Goal: Information Seeking & Learning: Check status

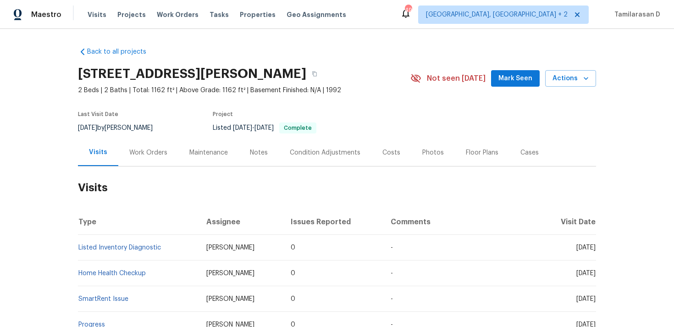
click at [149, 157] on div "Work Orders" at bounding box center [148, 152] width 38 height 9
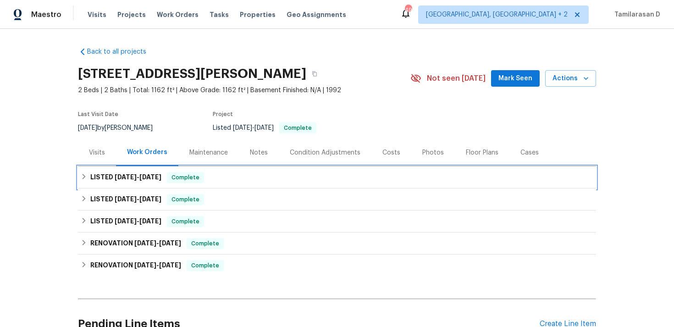
click at [110, 179] on div "LISTED 8/26/25 - 9/3/25 Complete" at bounding box center [337, 178] width 518 height 22
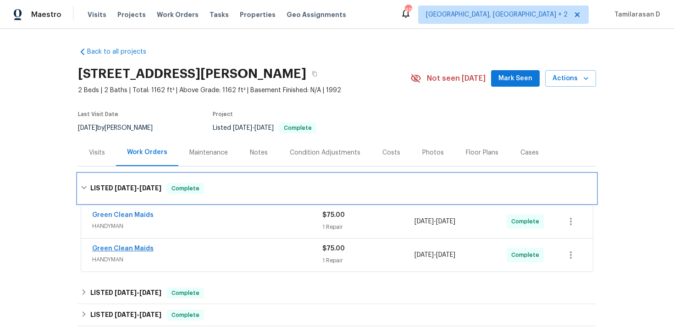
scroll to position [65, 0]
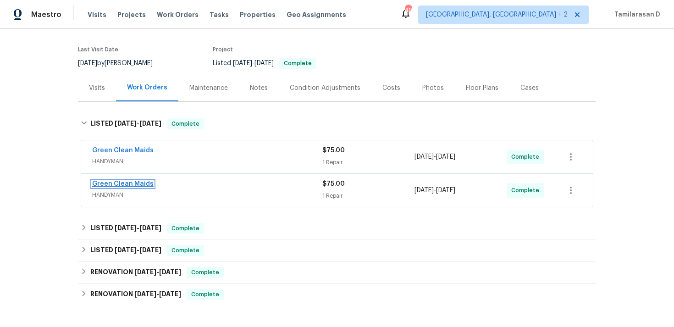
click at [122, 187] on link "Green Clean Maids" at bounding box center [122, 184] width 61 height 6
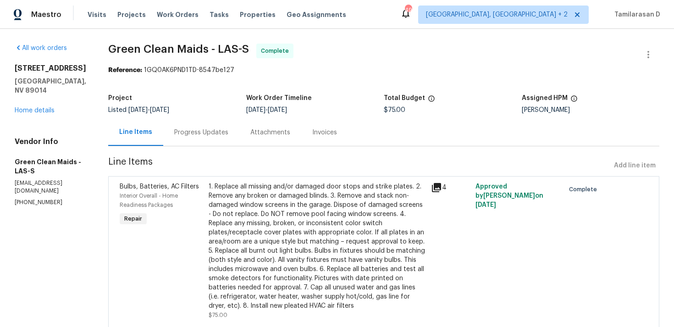
click at [216, 133] on div "Progress Updates" at bounding box center [201, 132] width 54 height 9
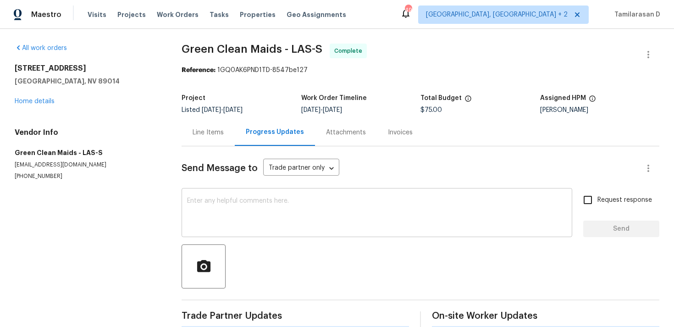
scroll to position [14, 0]
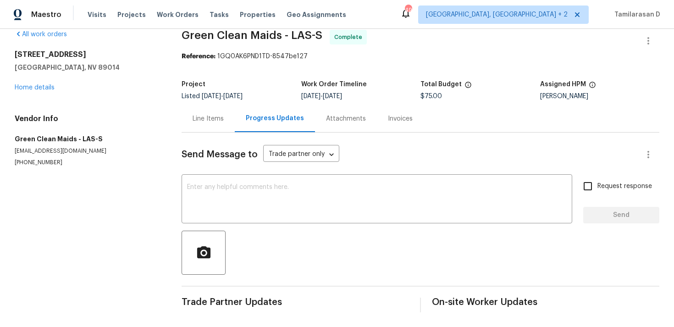
click at [206, 118] on div "Line Items" at bounding box center [208, 118] width 31 height 9
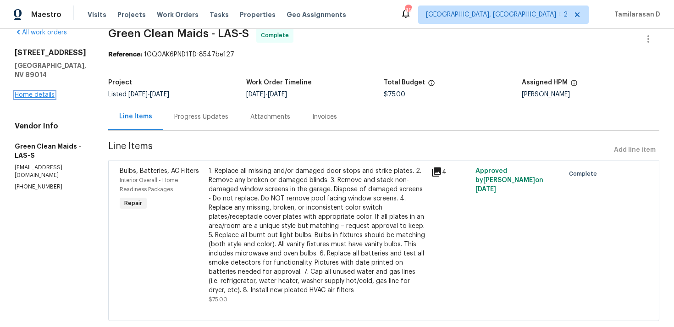
click at [37, 97] on link "Home details" at bounding box center [35, 95] width 40 height 6
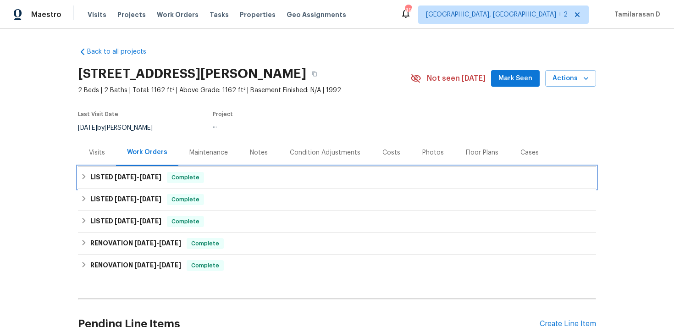
click at [111, 183] on h6 "LISTED 8/26/25 - 9/3/25" at bounding box center [125, 177] width 71 height 11
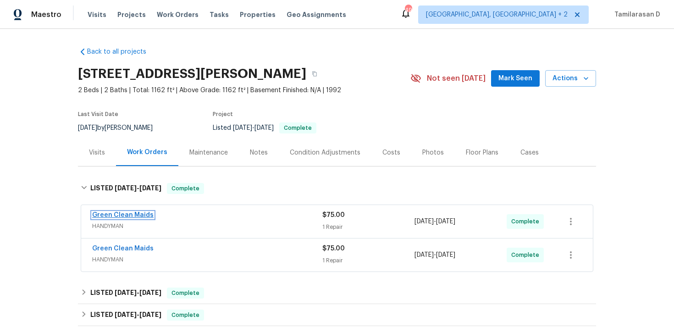
click at [136, 218] on link "Green Clean Maids" at bounding box center [122, 215] width 61 height 6
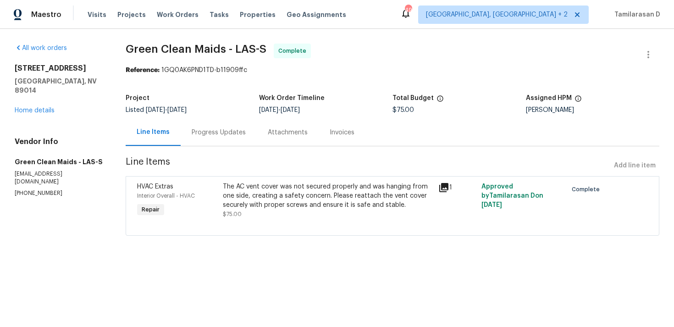
click at [226, 135] on div "Progress Updates" at bounding box center [219, 132] width 54 height 9
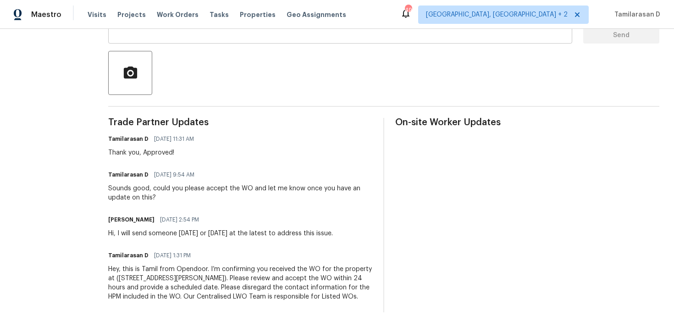
scroll to position [203, 0]
click at [213, 184] on div "Sounds good, could you please accept the WO and let me know once you have an up…" at bounding box center [240, 193] width 264 height 18
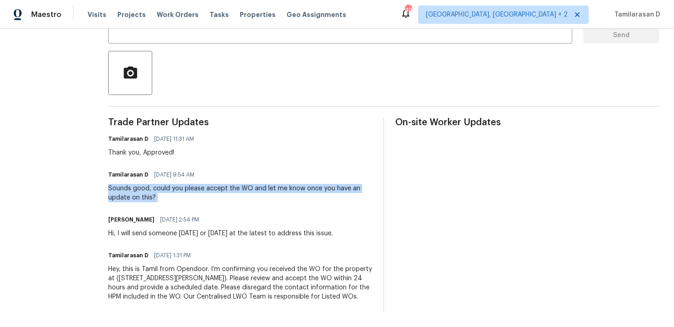
click at [201, 229] on div "Hi, I will send someone tomorrow or Sunday at the latest to address this issue." at bounding box center [220, 233] width 225 height 9
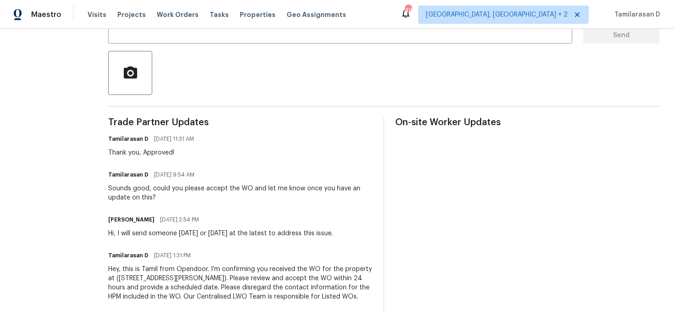
click at [201, 229] on div "Hi, I will send someone tomorrow or Sunday at the latest to address this issue." at bounding box center [220, 233] width 225 height 9
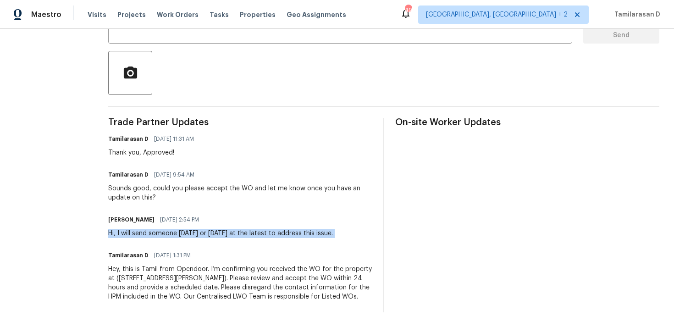
click at [191, 251] on span "08/29/2025 1:31 PM" at bounding box center [172, 255] width 37 height 9
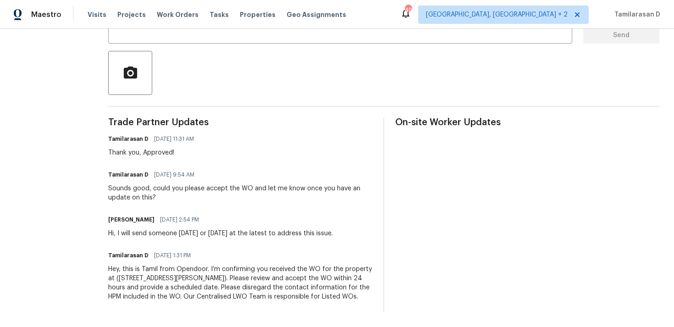
click at [191, 251] on span "08/29/2025 1:31 PM" at bounding box center [172, 255] width 37 height 9
click at [199, 215] on span "08/29/2025 2:54 PM" at bounding box center [179, 219] width 39 height 9
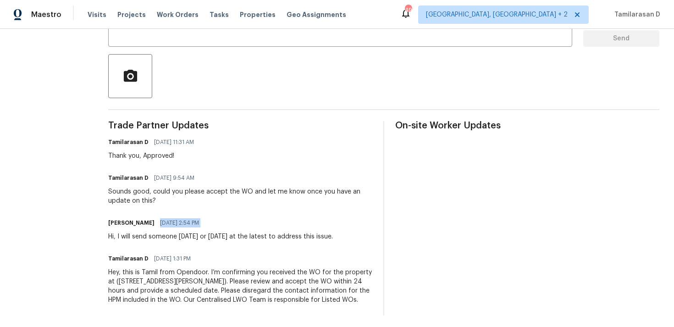
scroll to position [177, 0]
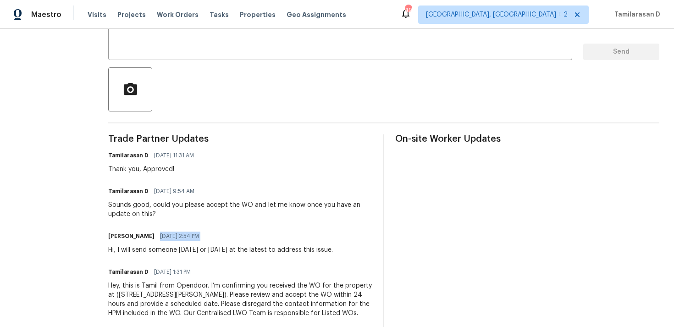
click at [246, 211] on div "Sounds good, could you please accept the WO and let me know once you have an up…" at bounding box center [240, 209] width 264 height 18
click at [226, 196] on div "Tamilarasan D 09/02/2025 9:54 AM" at bounding box center [240, 191] width 264 height 13
click at [221, 205] on div "Sounds good, could you please accept the WO and let me know once you have an up…" at bounding box center [240, 209] width 264 height 18
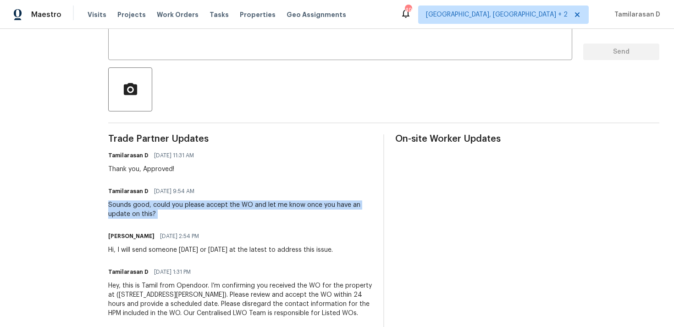
click at [178, 219] on div "Trade Partner Updates Tamilarasan D 09/03/2025 11:31 AM Thank you, Approved! Ta…" at bounding box center [240, 231] width 264 height 194
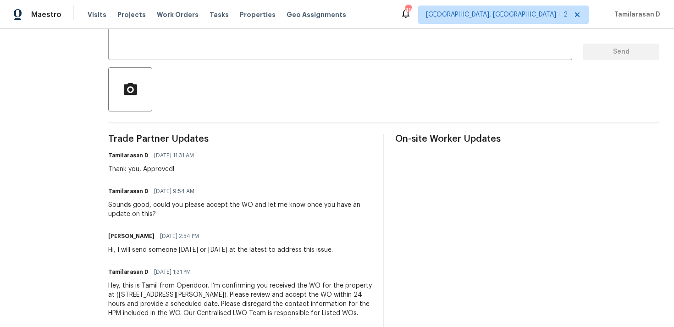
click at [178, 219] on div "Trade Partner Updates Tamilarasan D 09/03/2025 11:31 AM Thank you, Approved! Ta…" at bounding box center [240, 231] width 264 height 194
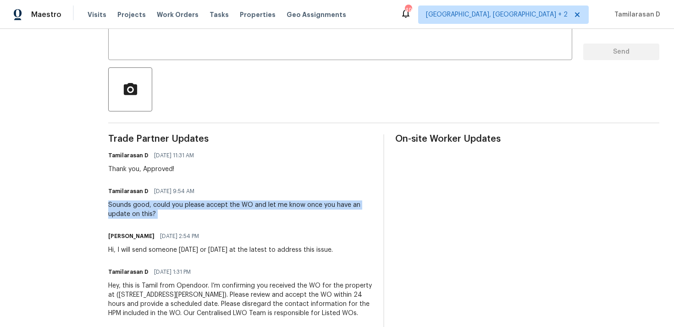
click at [193, 210] on div "Sounds good, could you please accept the WO and let me know once you have an up…" at bounding box center [240, 209] width 264 height 18
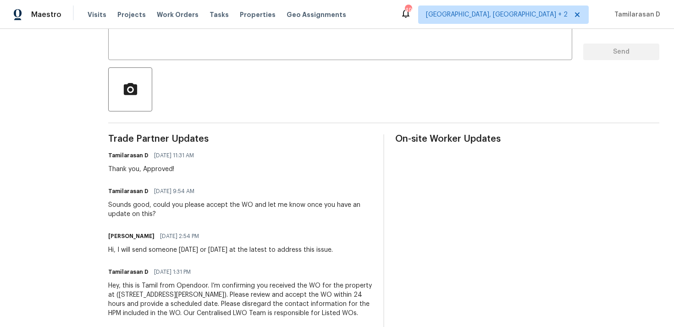
click at [193, 210] on div "Sounds good, could you please accept the WO and let me know once you have an up…" at bounding box center [240, 209] width 264 height 18
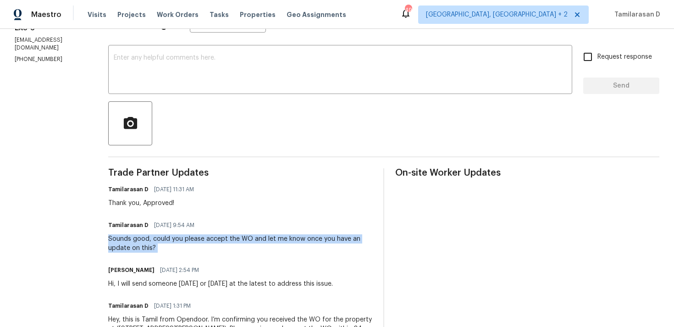
scroll to position [142, 0]
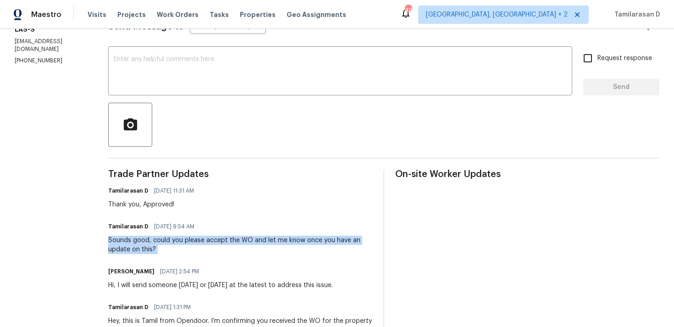
click at [176, 235] on div "Tamilarasan D 09/02/2025 9:54 AM Sounds good, could you please accept the WO an…" at bounding box center [240, 237] width 264 height 34
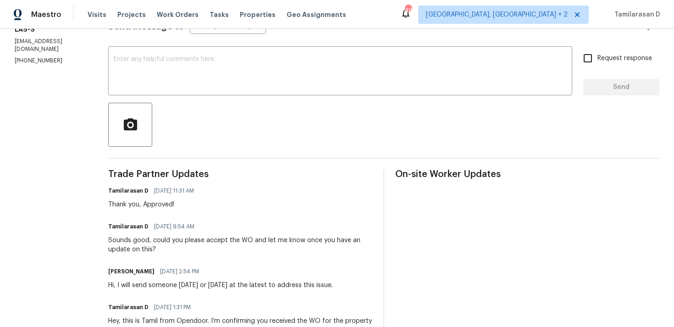
click at [176, 235] on div "Tamilarasan D 09/02/2025 9:54 AM Sounds good, could you please accept the WO an…" at bounding box center [240, 237] width 264 height 34
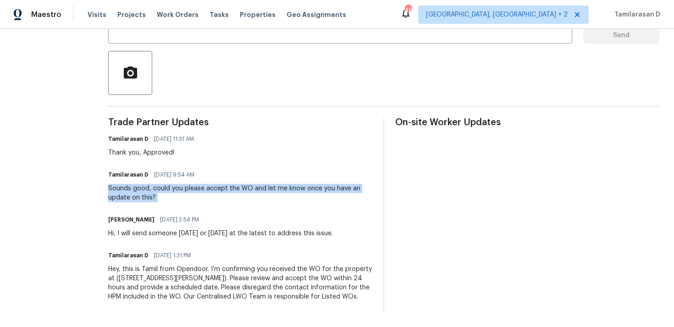
scroll to position [197, 0]
click at [187, 187] on div "Sounds good, could you please accept the WO and let me know once you have an up…" at bounding box center [240, 193] width 264 height 18
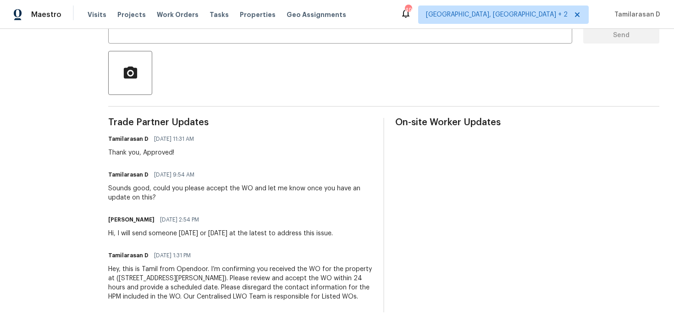
click at [187, 187] on div "Sounds good, could you please accept the WO and let me know once you have an up…" at bounding box center [240, 193] width 264 height 18
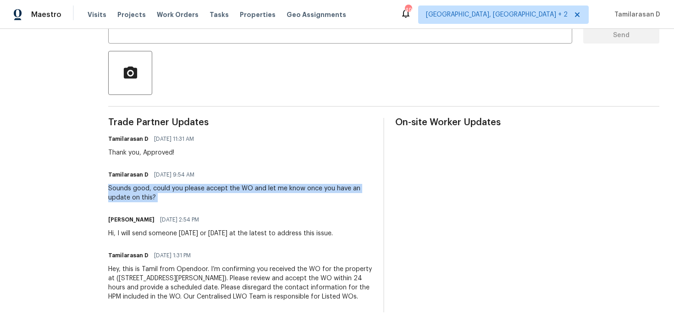
scroll to position [195, 0]
click at [196, 229] on div "Hi, I will send someone tomorrow or Sunday at the latest to address this issue." at bounding box center [220, 233] width 225 height 9
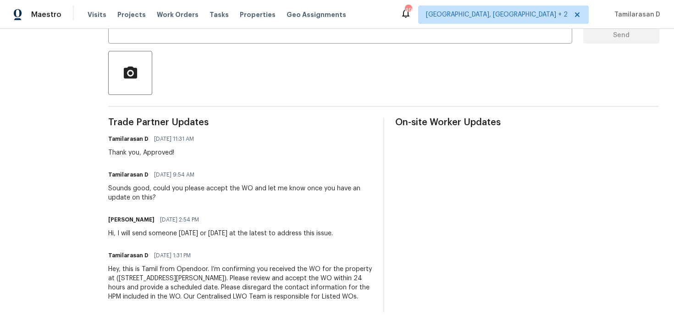
click at [196, 229] on div "Hi, I will send someone tomorrow or Sunday at the latest to address this issue." at bounding box center [220, 233] width 225 height 9
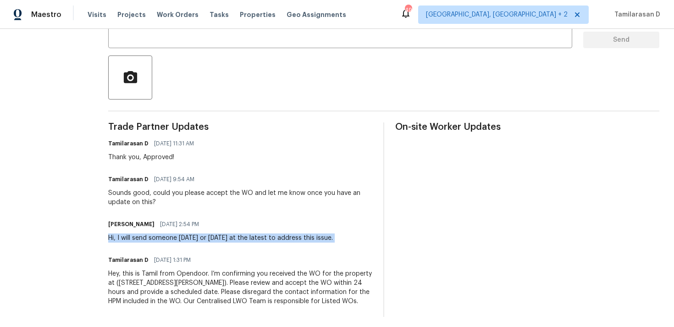
scroll to position [188, 0]
click at [192, 241] on div "Hi, I will send someone tomorrow or Sunday at the latest to address this issue." at bounding box center [220, 238] width 225 height 9
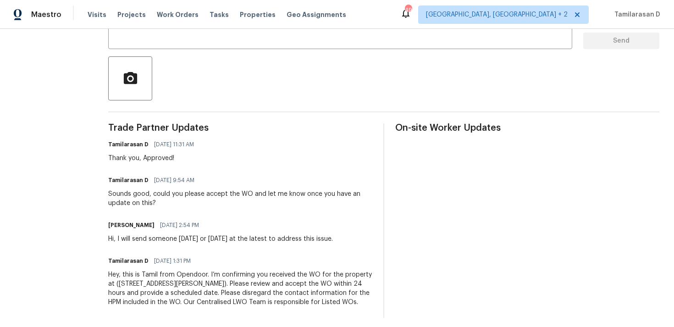
click at [192, 241] on div "Hi, I will send someone tomorrow or Sunday at the latest to address this issue." at bounding box center [220, 238] width 225 height 9
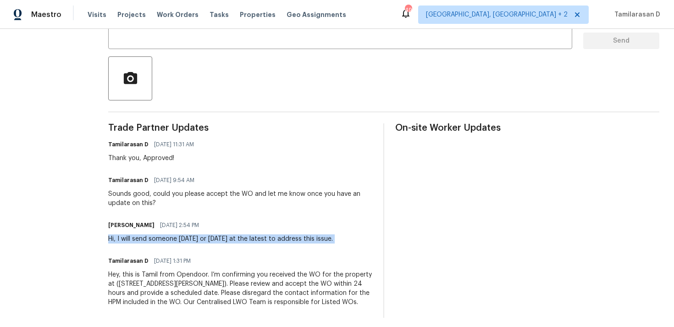
click at [232, 236] on div "Hi, I will send someone tomorrow or Sunday at the latest to address this issue." at bounding box center [220, 238] width 225 height 9
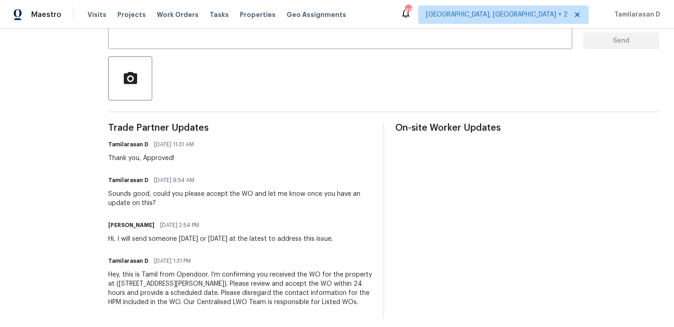
click at [232, 236] on div "Hi, I will send someone tomorrow or Sunday at the latest to address this issue." at bounding box center [220, 238] width 225 height 9
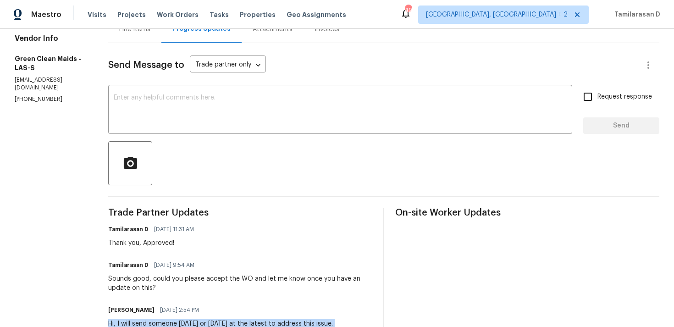
scroll to position [65, 0]
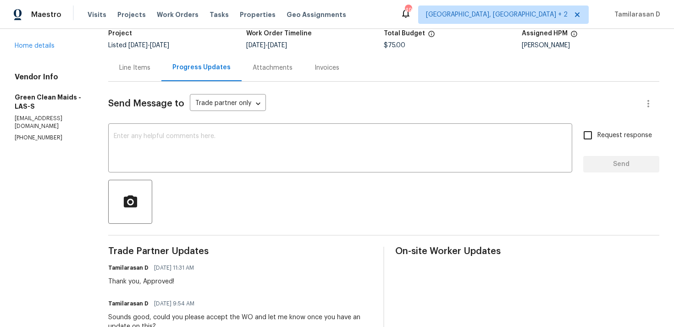
click at [152, 61] on div "Line Items" at bounding box center [134, 67] width 53 height 27
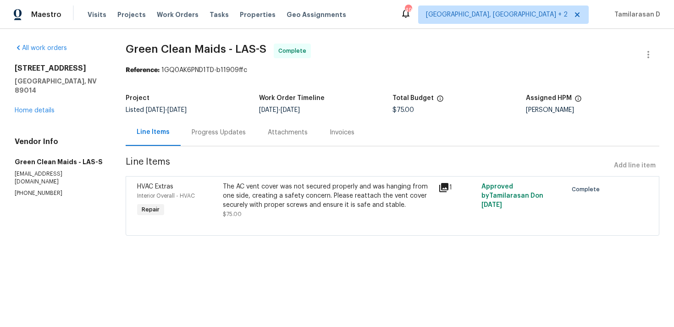
click at [272, 187] on div "The AC vent cover was not secured properly and was hanging from one side, creat…" at bounding box center [328, 196] width 210 height 28
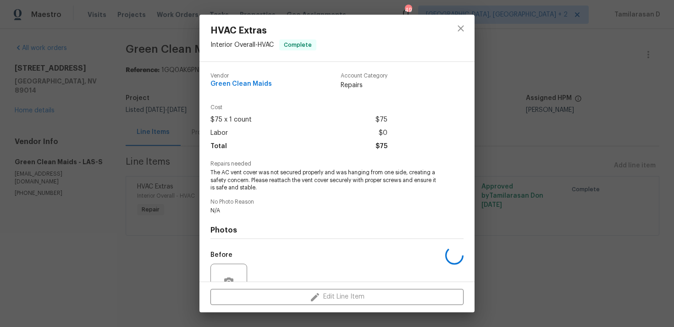
scroll to position [88, 0]
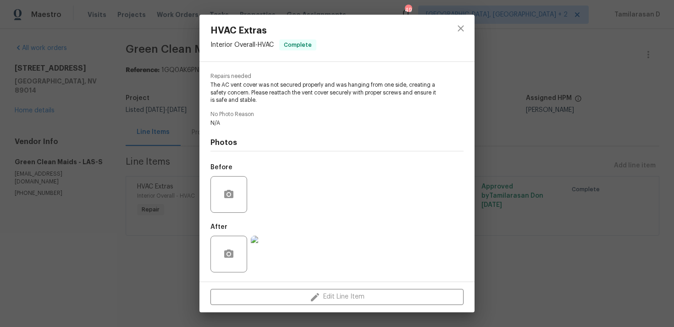
click at [271, 247] on img at bounding box center [269, 254] width 37 height 37
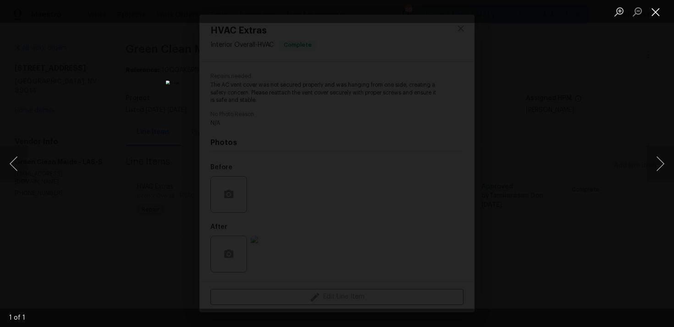
click at [650, 19] on button "Close lightbox" at bounding box center [656, 12] width 18 height 16
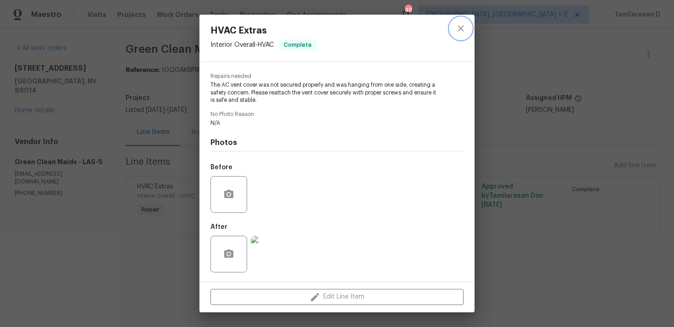
click at [467, 32] on button "close" at bounding box center [461, 28] width 22 height 22
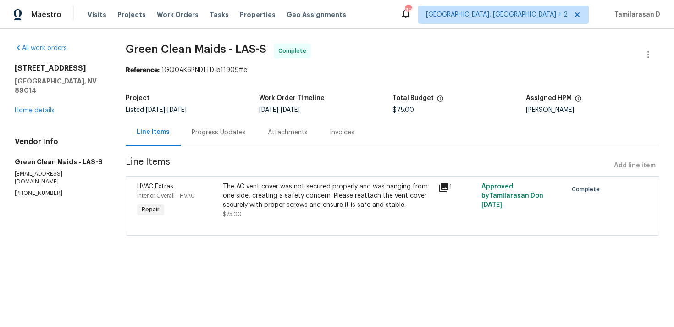
click at [35, 189] on p "(702) 863-2231" at bounding box center [59, 193] width 89 height 8
copy p "(702) 863-2231"
click at [222, 135] on div "Progress Updates" at bounding box center [219, 132] width 54 height 9
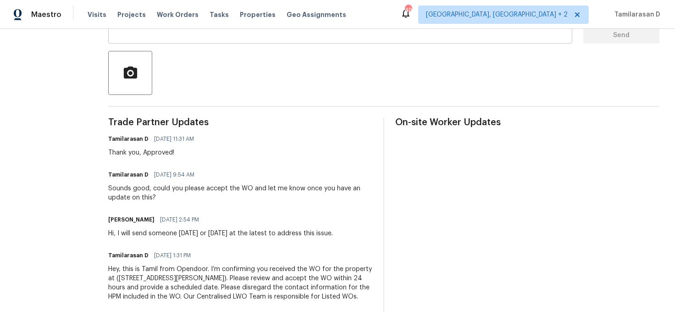
scroll to position [203, 0]
click at [202, 185] on div "Sounds good, could you please accept the WO and let me know once you have an up…" at bounding box center [240, 193] width 264 height 18
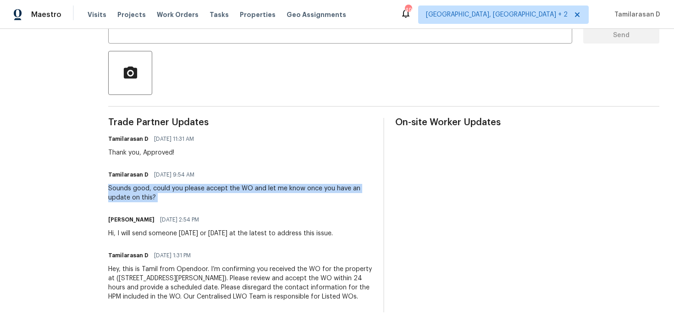
click at [170, 184] on div "Sounds good, could you please accept the WO and let me know once you have an up…" at bounding box center [240, 193] width 264 height 18
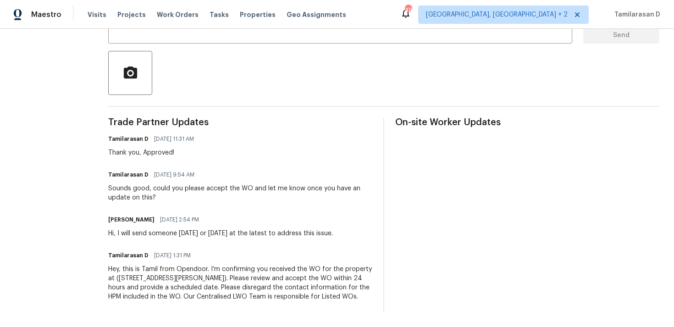
click at [170, 184] on div "Sounds good, could you please accept the WO and let me know once you have an up…" at bounding box center [240, 193] width 264 height 18
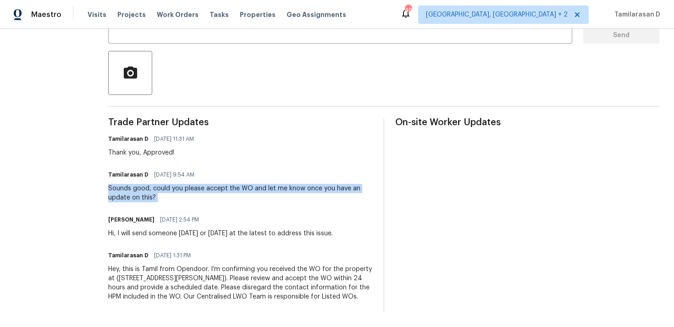
click at [192, 229] on div "Hi, I will send someone [DATE] or [DATE] at the latest to address this issue." at bounding box center [220, 233] width 225 height 9
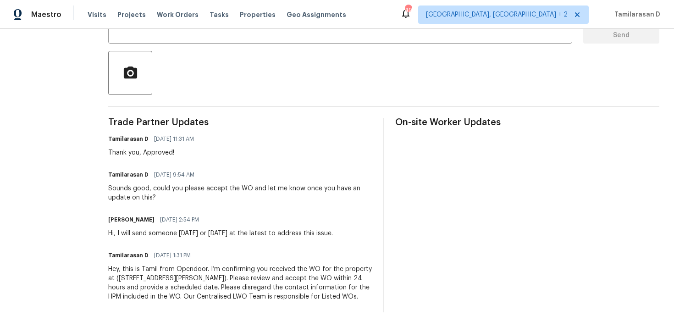
click at [192, 229] on div "Hi, I will send someone tomorrow or Sunday at the latest to address this issue." at bounding box center [220, 233] width 225 height 9
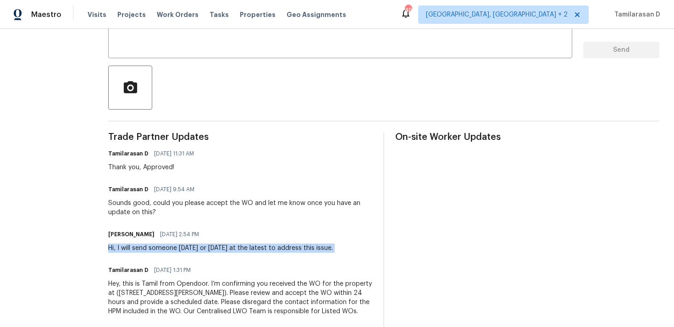
scroll to position [0, 0]
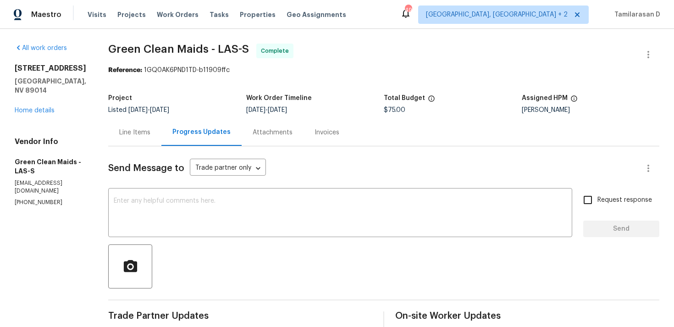
click at [146, 132] on div "Line Items" at bounding box center [134, 132] width 31 height 9
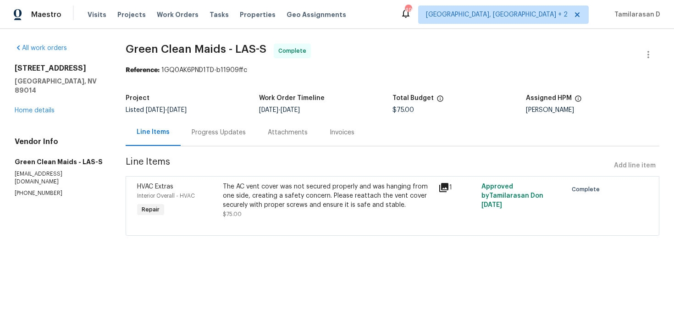
click at [264, 213] on div "The AC vent cover was not secured properly and was hanging from one side, creat…" at bounding box center [328, 200] width 210 height 37
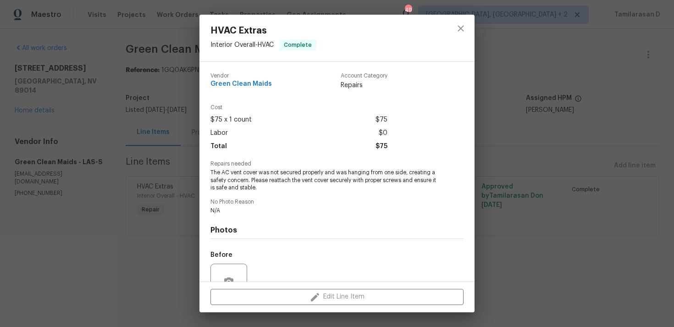
scroll to position [88, 0]
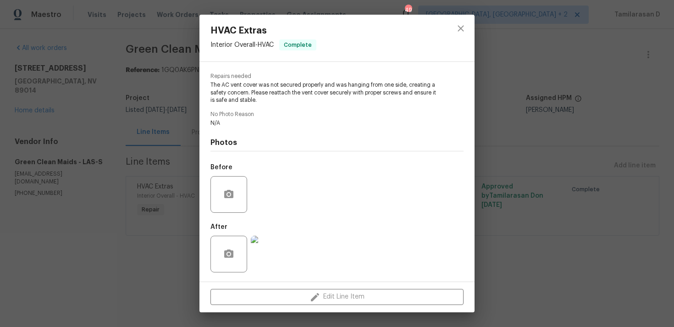
click at [268, 253] on img at bounding box center [269, 254] width 37 height 37
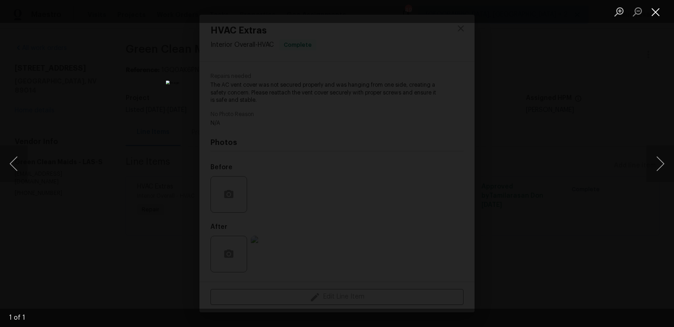
click at [656, 7] on button "Close lightbox" at bounding box center [656, 12] width 18 height 16
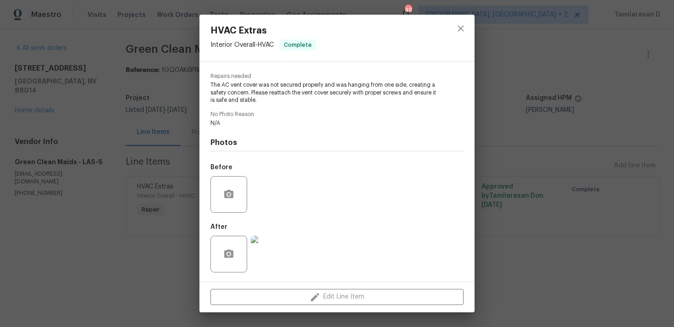
click at [459, 29] on icon "close" at bounding box center [461, 28] width 6 height 6
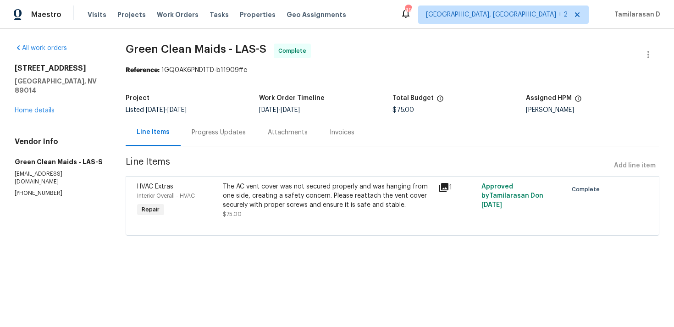
click at [238, 134] on div "Progress Updates" at bounding box center [219, 132] width 54 height 9
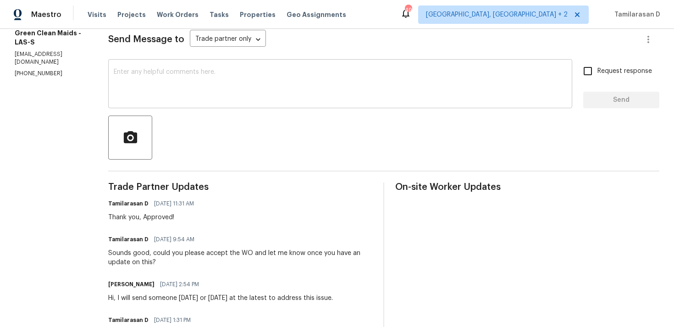
scroll to position [133, 0]
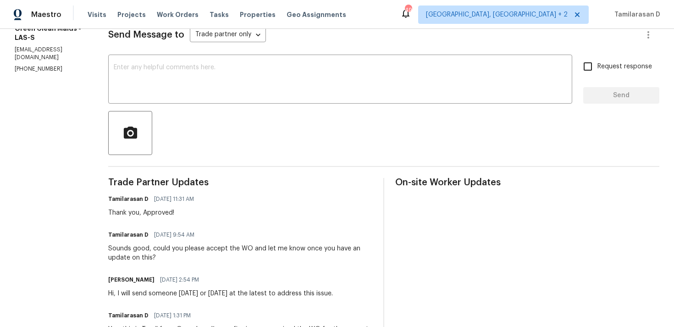
click at [204, 251] on div "Sounds good, could you please accept the WO and let me know once you have an up…" at bounding box center [240, 253] width 264 height 18
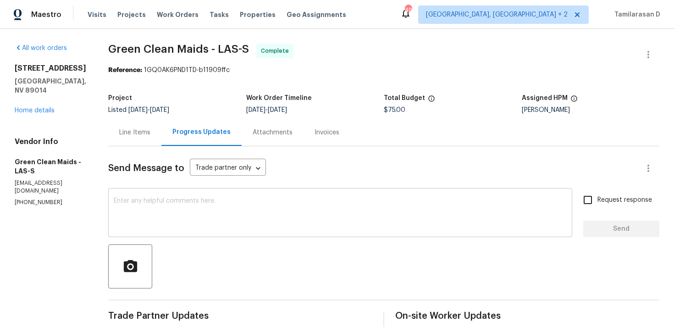
scroll to position [203, 0]
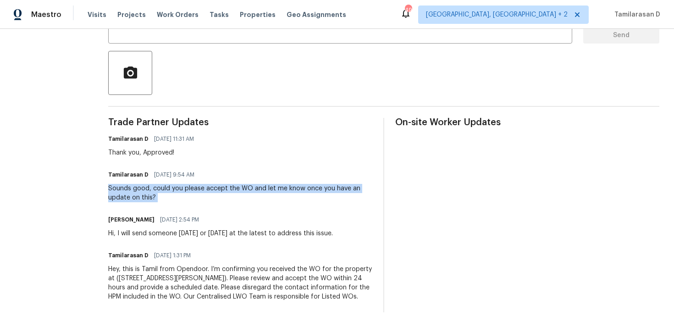
click at [198, 233] on div "Trade Partner Updates Tamilarasan D 09/03/2025 11:31 AM Thank you, Approved! Ta…" at bounding box center [240, 215] width 264 height 194
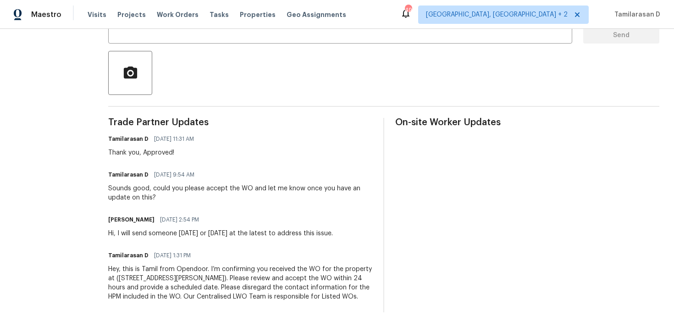
click at [215, 229] on div "Hi, I will send someone tomorrow or Sunday at the latest to address this issue." at bounding box center [220, 233] width 225 height 9
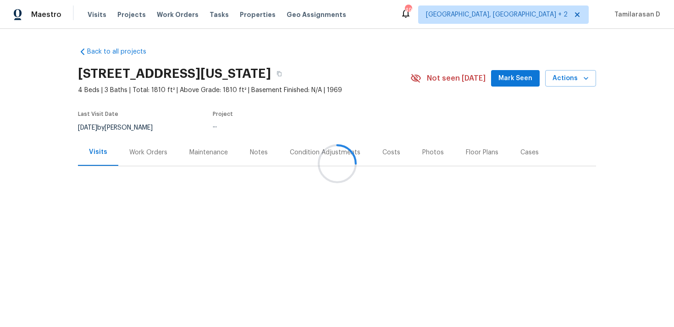
click at [148, 155] on div "Work Orders" at bounding box center [148, 152] width 38 height 9
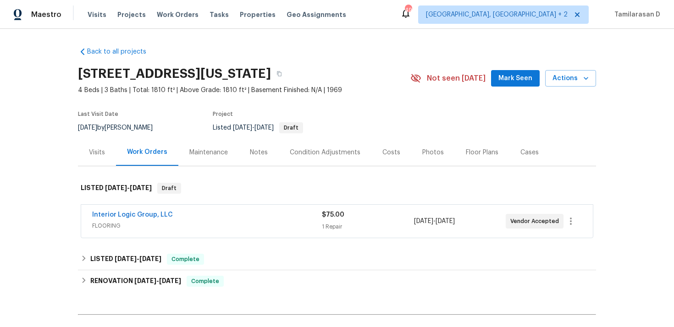
scroll to position [33, 0]
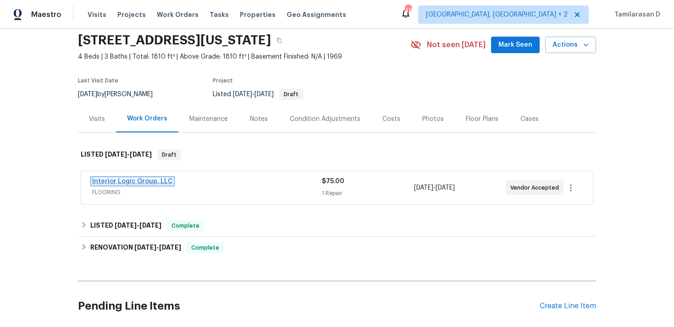
click at [127, 182] on link "Interior Logic Group, LLC" at bounding box center [132, 181] width 81 height 6
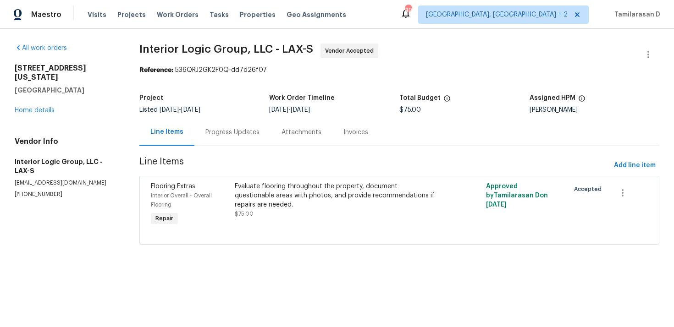
click at [226, 137] on div "Progress Updates" at bounding box center [232, 132] width 54 height 9
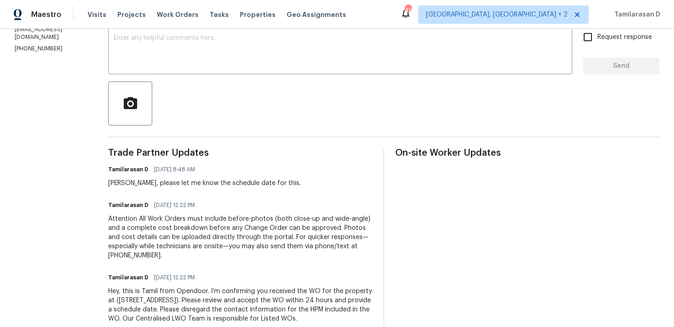
scroll to position [185, 0]
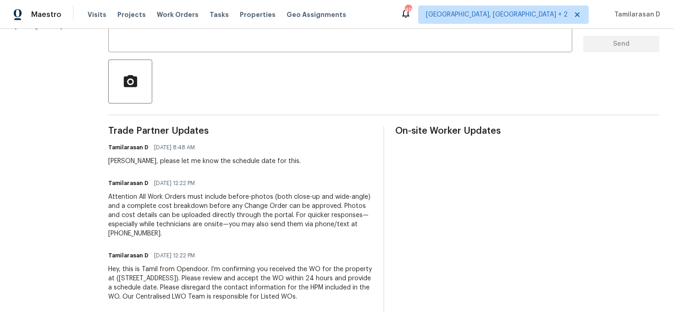
click at [147, 216] on div "Attention All Work Orders must include before-photos (both close-up and wide-an…" at bounding box center [240, 216] width 264 height 46
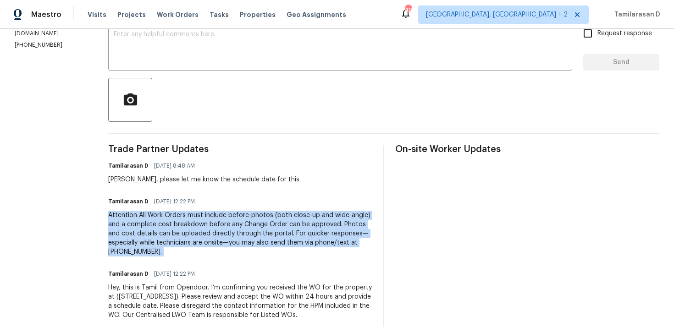
scroll to position [147, 0]
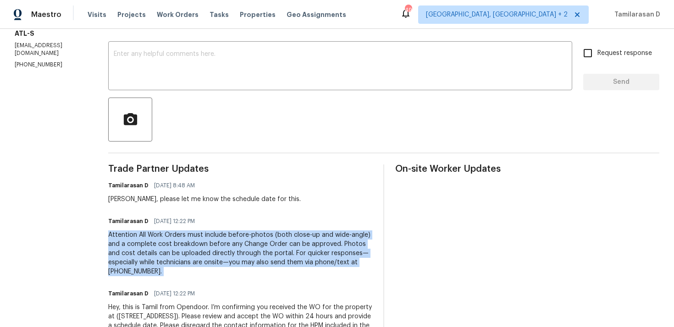
click at [140, 198] on div "Daniel, please let me know the schedule date for this." at bounding box center [204, 199] width 193 height 9
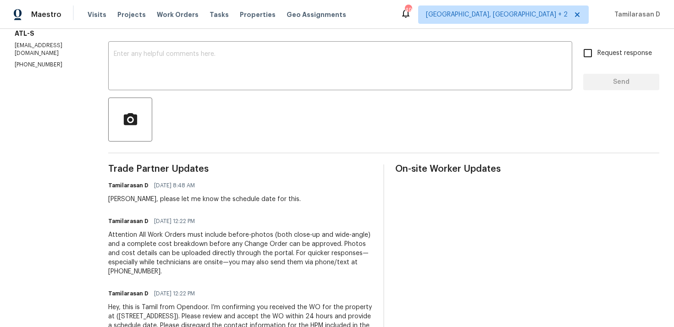
click at [140, 198] on div "Daniel, please let me know the schedule date for this." at bounding box center [204, 199] width 193 height 9
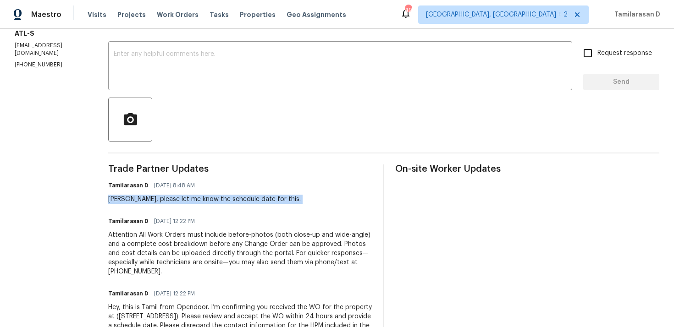
scroll to position [185, 0]
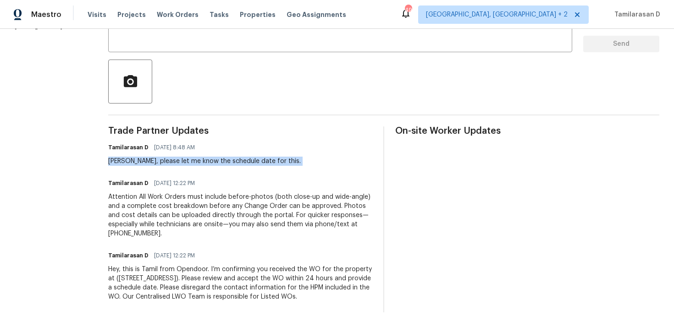
click at [169, 161] on div "Daniel, please let me know the schedule date for this." at bounding box center [204, 161] width 193 height 9
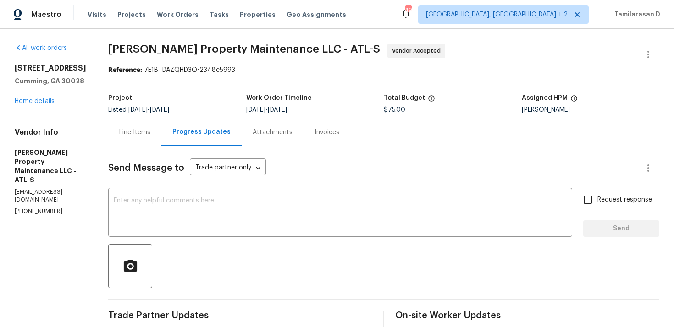
click at [144, 138] on div "Line Items" at bounding box center [134, 132] width 53 height 27
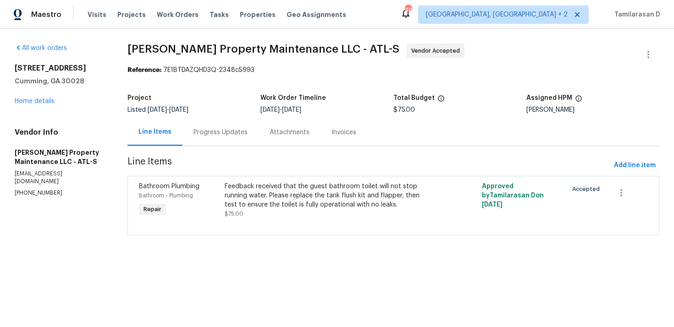
click at [212, 139] on div "Progress Updates" at bounding box center [221, 132] width 76 height 27
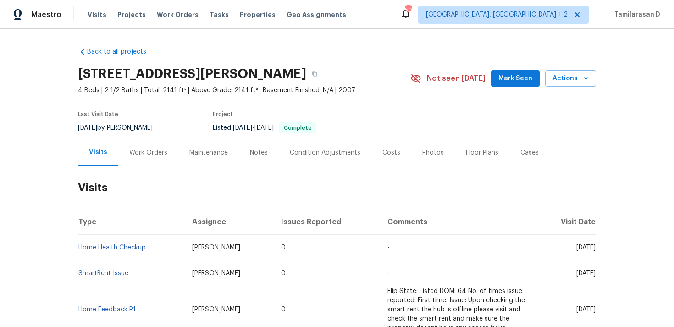
click at [136, 155] on div "Work Orders" at bounding box center [148, 152] width 38 height 9
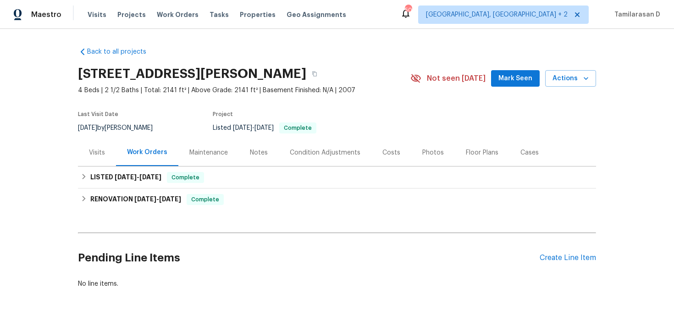
click at [101, 145] on div "Visits" at bounding box center [97, 152] width 38 height 27
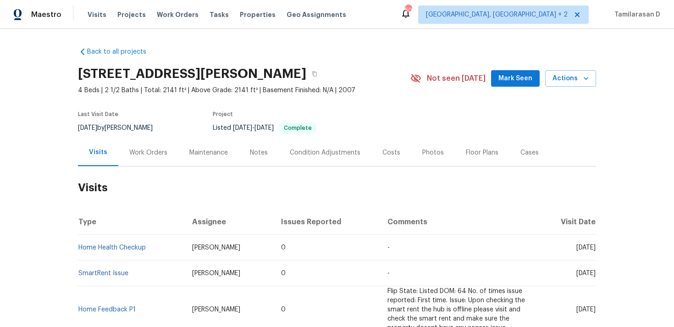
click at [138, 167] on h2 "Visits" at bounding box center [337, 188] width 518 height 43
click at [147, 158] on div "Work Orders" at bounding box center [148, 152] width 60 height 27
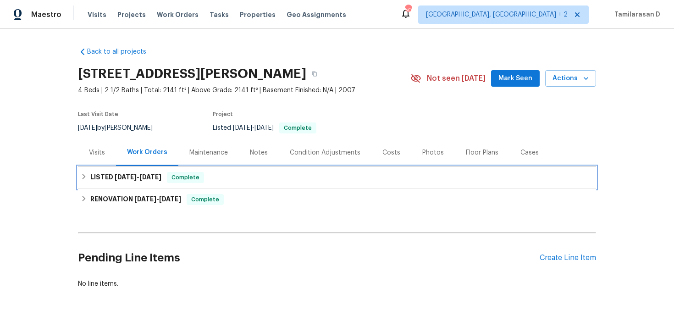
click at [83, 175] on icon at bounding box center [84, 177] width 3 height 6
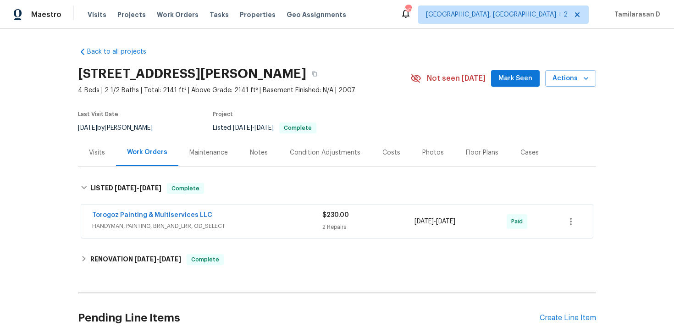
click at [169, 211] on span "Torogoz Painting & Multiservices LLC" at bounding box center [152, 215] width 120 height 9
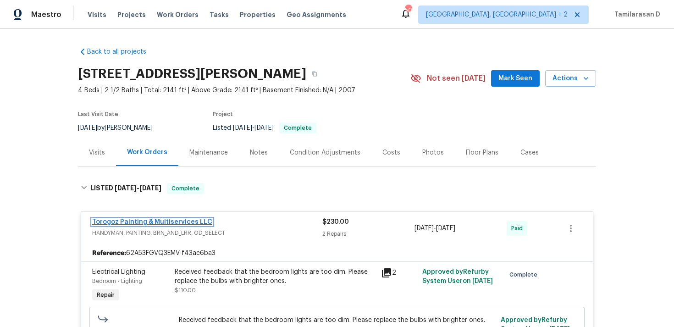
click at [166, 219] on link "Torogoz Painting & Multiservices LLC" at bounding box center [152, 222] width 120 height 6
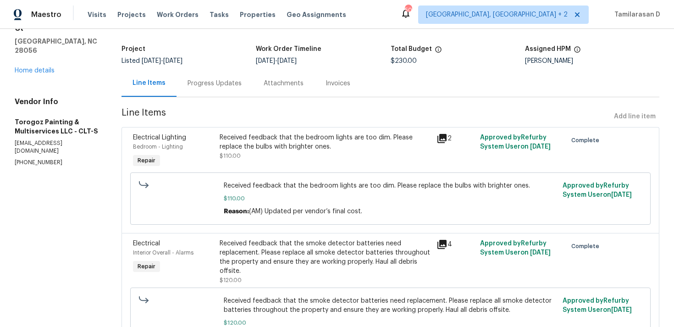
scroll to position [44, 0]
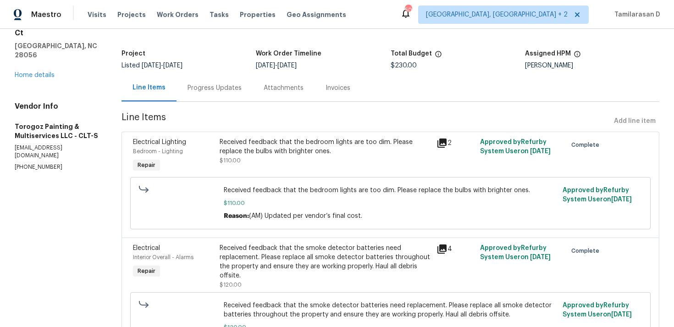
click at [226, 87] on div "Progress Updates" at bounding box center [215, 87] width 54 height 9
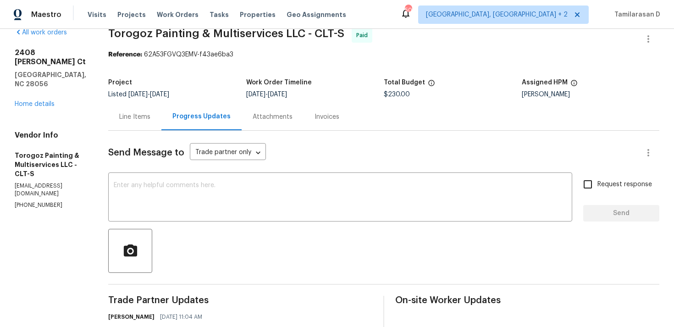
scroll to position [44, 0]
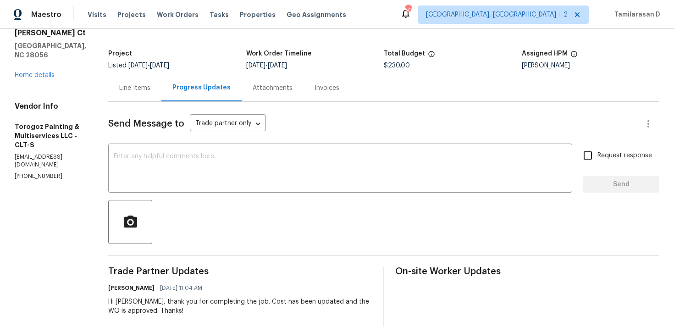
click at [155, 74] on div "Project Listed 9/8/2025 - 9/9/2025 Work Order Timeline 9/8/2025 - 9/9/2025 Tota…" at bounding box center [383, 59] width 551 height 29
click at [150, 87] on div "Line Items" at bounding box center [134, 87] width 31 height 9
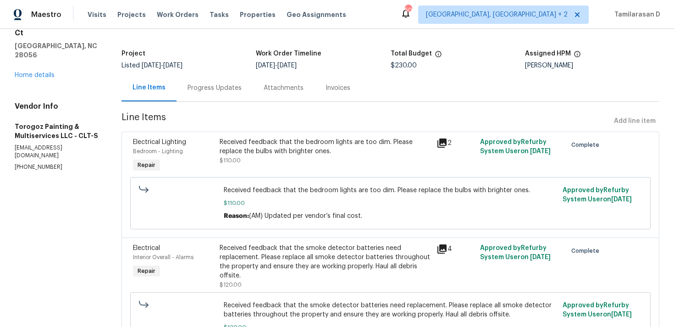
scroll to position [106, 0]
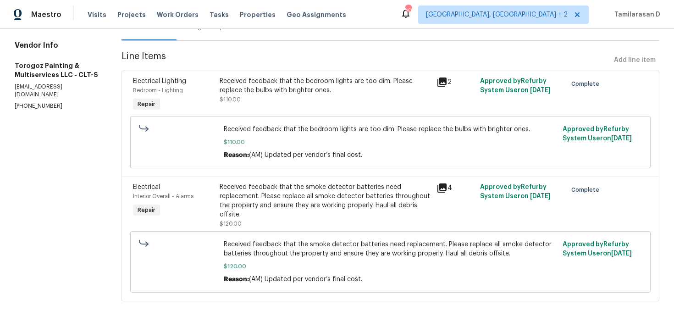
click at [338, 194] on div "Received feedback that the smoke detector batteries need replacement. Please re…" at bounding box center [325, 201] width 211 height 37
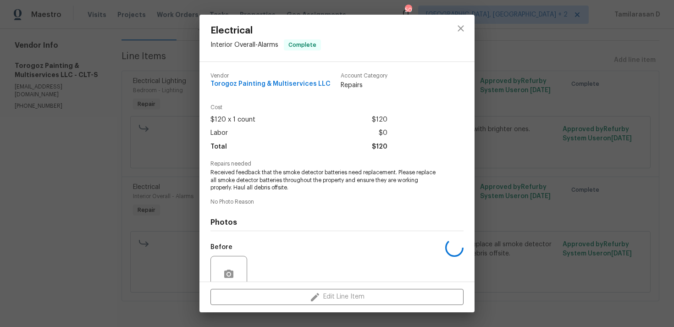
scroll to position [80, 0]
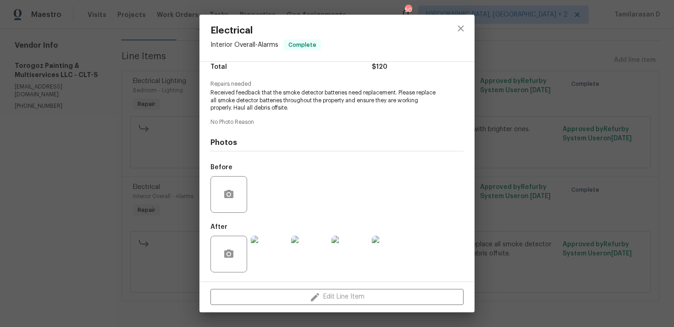
click at [269, 251] on img at bounding box center [269, 254] width 37 height 37
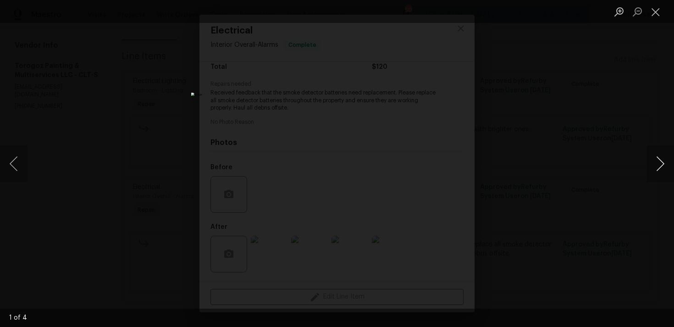
click at [661, 166] on button "Next image" at bounding box center [661, 163] width 28 height 37
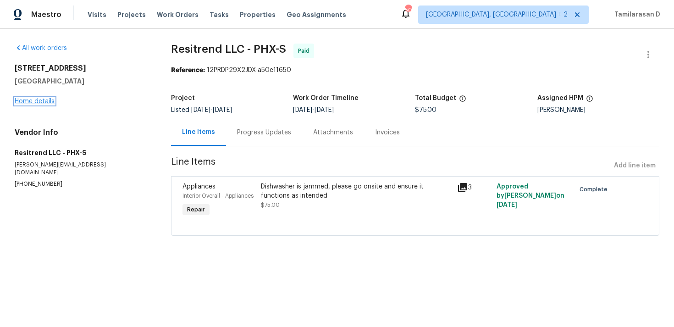
click at [43, 104] on link "Home details" at bounding box center [35, 101] width 40 height 6
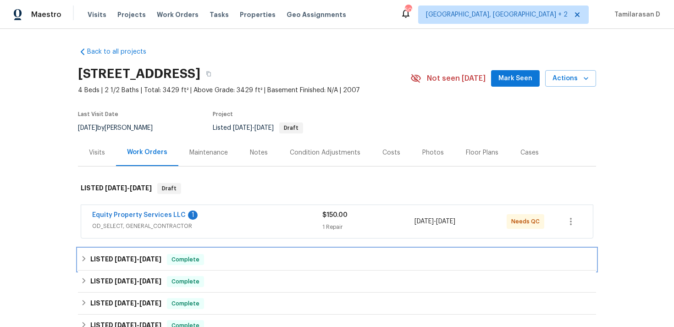
click at [91, 253] on div "LISTED [DATE] - [DATE] Complete" at bounding box center [337, 260] width 518 height 22
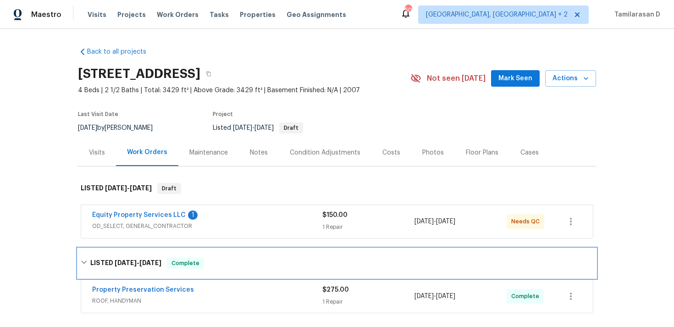
scroll to position [76, 0]
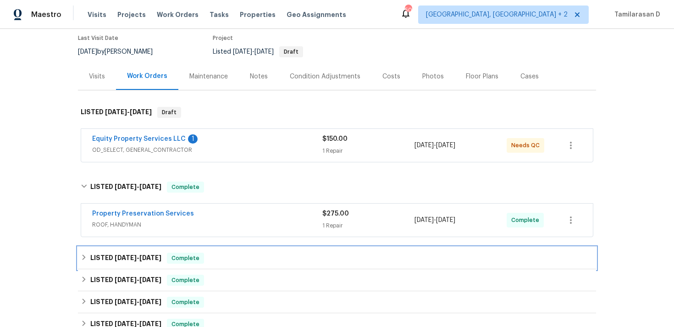
click at [83, 256] on icon at bounding box center [84, 257] width 6 height 6
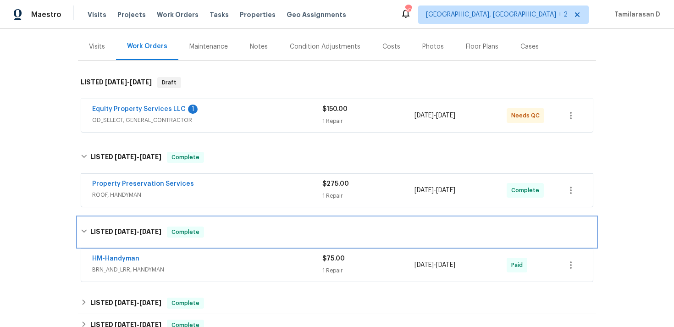
scroll to position [147, 0]
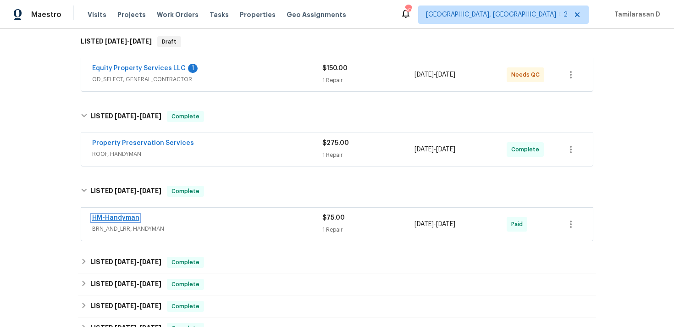
click at [117, 217] on link "HM-Handyman" at bounding box center [115, 218] width 47 height 6
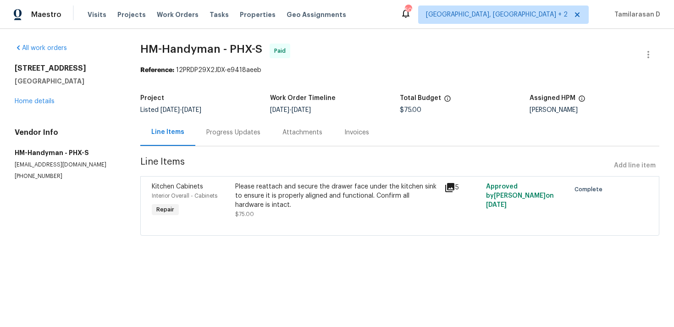
click at [240, 135] on div "Progress Updates" at bounding box center [233, 132] width 54 height 9
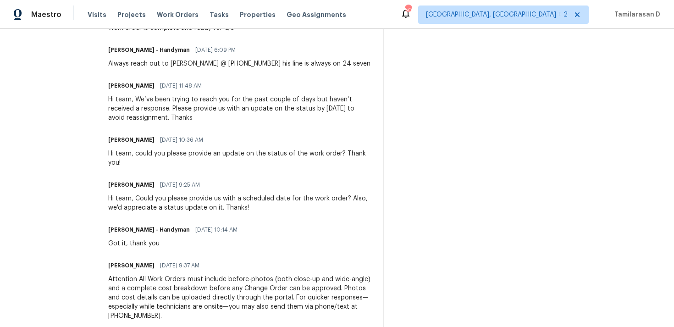
scroll to position [350, 0]
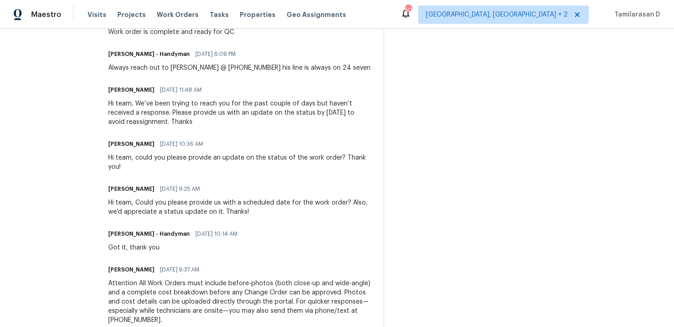
click at [216, 68] on div "Always reach out to [PERSON_NAME] @ [PHONE_NUMBER] his line is always on 24 sev…" at bounding box center [239, 67] width 262 height 9
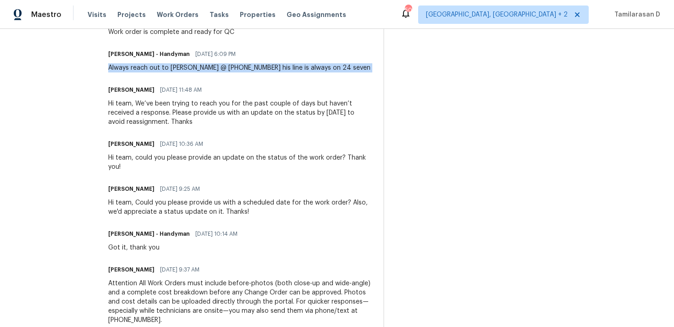
click at [186, 71] on div "Always reach out to [PERSON_NAME] @ [PHONE_NUMBER] his line is always on 24 sev…" at bounding box center [239, 67] width 262 height 9
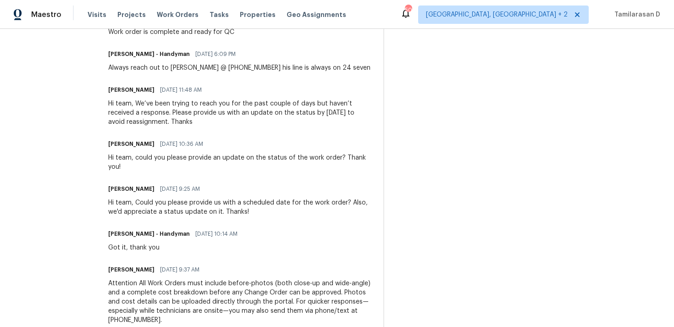
click at [186, 71] on div "Always reach out to [PERSON_NAME] @ [PHONE_NUMBER] his line is always on 24 sev…" at bounding box center [239, 67] width 262 height 9
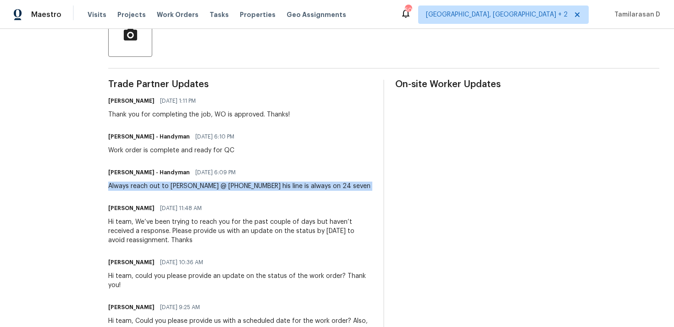
scroll to position [0, 0]
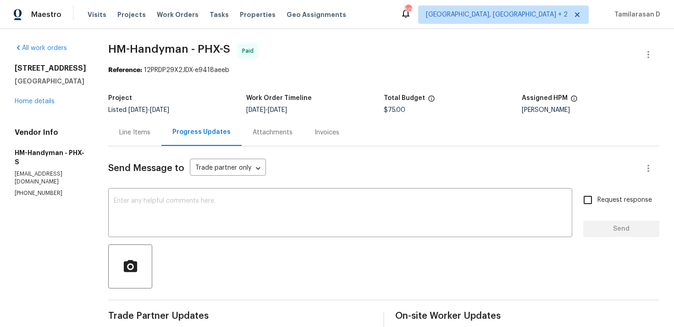
click at [30, 189] on p "[PHONE_NUMBER]" at bounding box center [51, 193] width 72 height 8
copy p "[PHONE_NUMBER]"
click at [223, 100] on div "Project" at bounding box center [177, 101] width 138 height 12
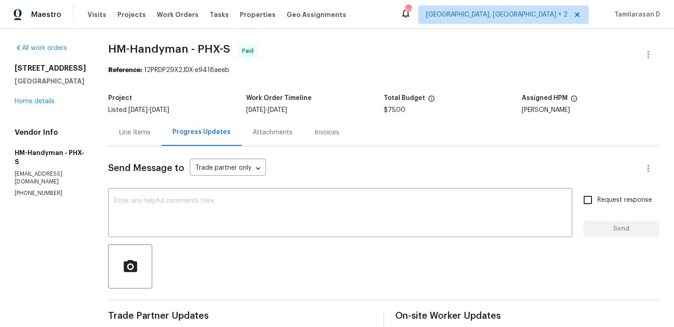
drag, startPoint x: 15, startPoint y: 67, endPoint x: 101, endPoint y: 65, distance: 86.3
copy h2 "[STREET_ADDRESS]"
click at [216, 93] on div "Project Listed [DATE] - [DATE] Work Order Timeline [DATE] - [DATE] Total Budget…" at bounding box center [383, 103] width 551 height 29
click at [222, 92] on div "Project Listed [DATE] - [DATE] Work Order Timeline [DATE] - [DATE] Total Budget…" at bounding box center [383, 103] width 551 height 29
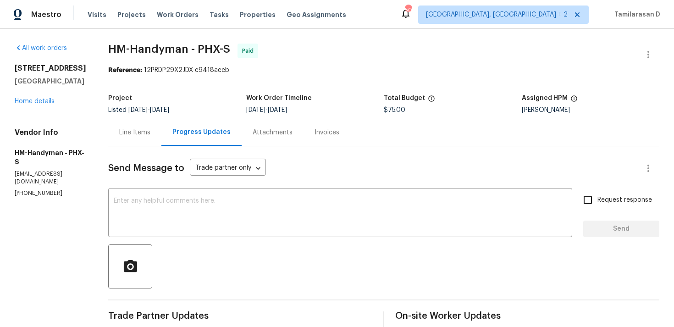
click at [292, 72] on div "Reference: 12PRDP29X2JDX-e9418aeeb" at bounding box center [383, 70] width 551 height 9
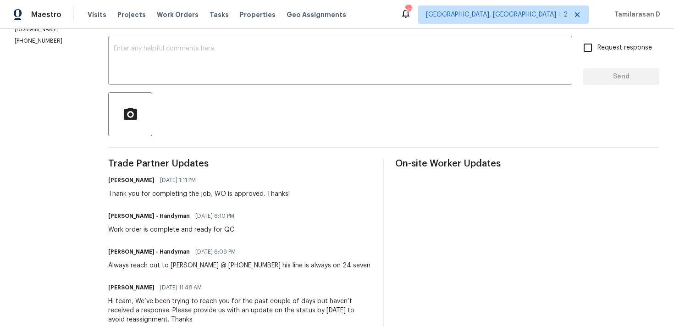
scroll to position [437, 0]
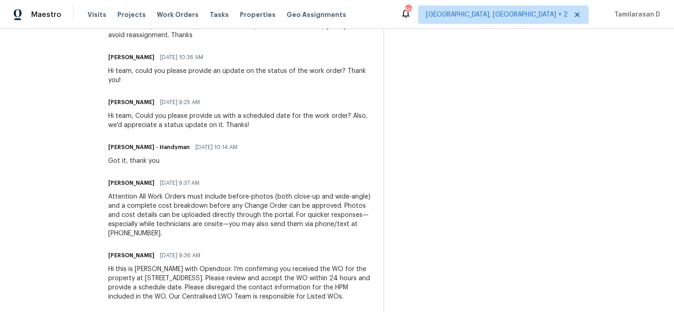
click at [299, 175] on div "Trade Partner Updates [PERSON_NAME] M [DATE] 1:11 PM Thank you for completing t…" at bounding box center [240, 94] width 264 height 438
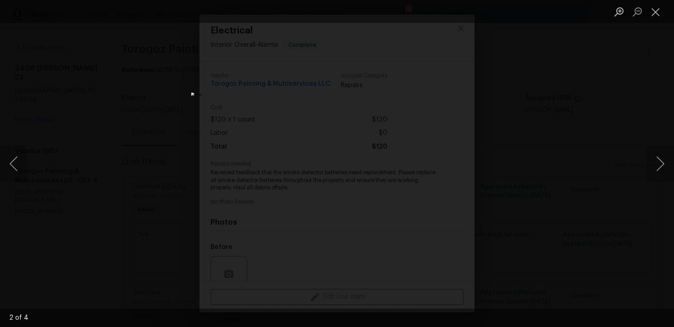
scroll to position [80, 0]
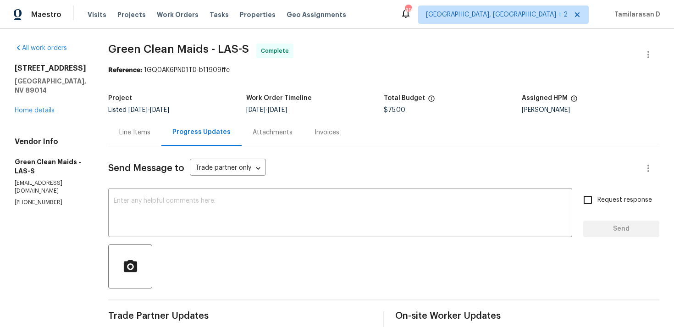
scroll to position [203, 0]
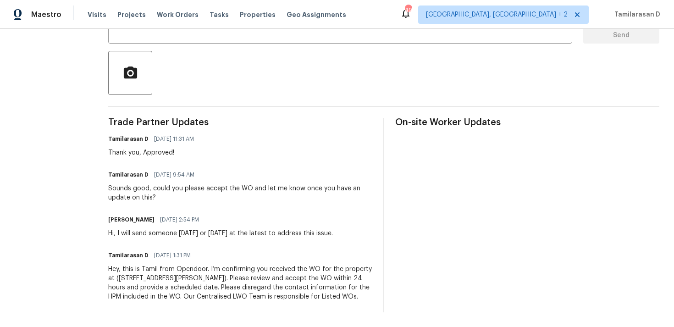
click at [167, 231] on div "Trade Partner Updates Tamilarasan D 09/03/2025 11:31 AM Thank you, Approved! Ta…" at bounding box center [240, 215] width 264 height 194
click at [150, 186] on div "Sounds good, could you please accept the WO and let me know once you have an up…" at bounding box center [240, 193] width 264 height 18
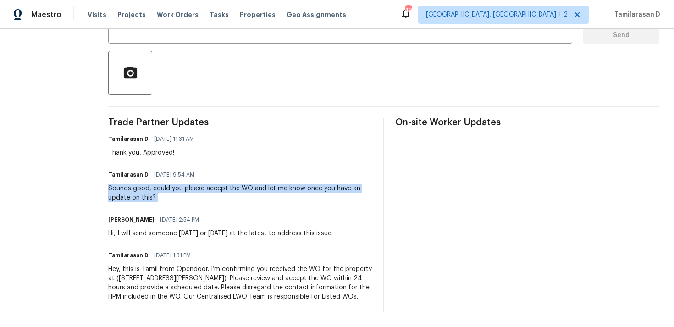
click at [174, 199] on div "Trade Partner Updates Tamilarasan D 09/03/2025 11:31 AM Thank you, Approved! Ta…" at bounding box center [240, 215] width 264 height 194
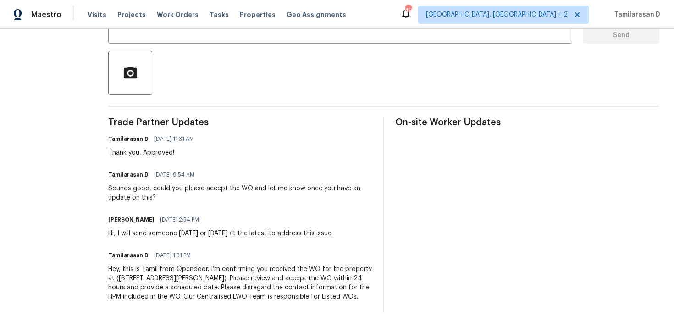
click at [157, 191] on div "Sounds good, could you please accept the WO and let me know once you have an up…" at bounding box center [240, 193] width 264 height 18
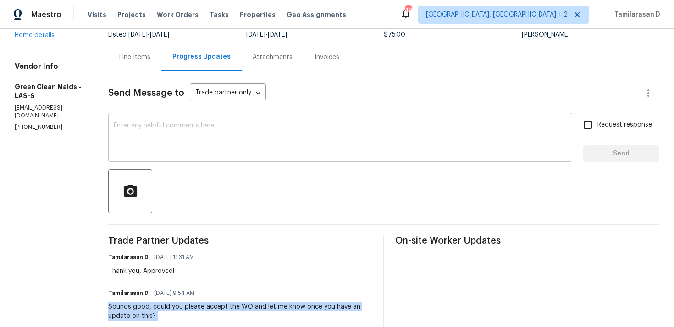
scroll to position [0, 0]
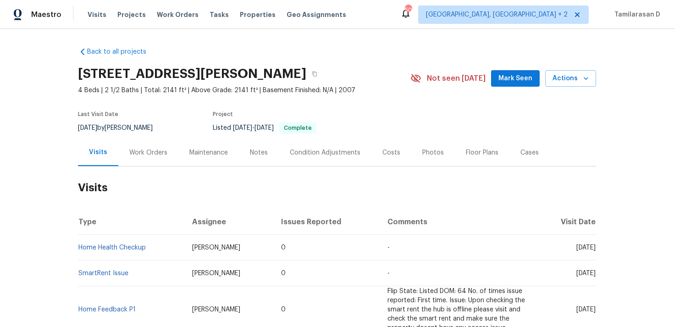
click at [141, 137] on div "Last Visit Date [DATE] by [PERSON_NAME] Project Listed [DATE] - [DATE] Complete" at bounding box center [233, 122] width 311 height 33
click at [141, 147] on div "Work Orders" at bounding box center [148, 152] width 60 height 27
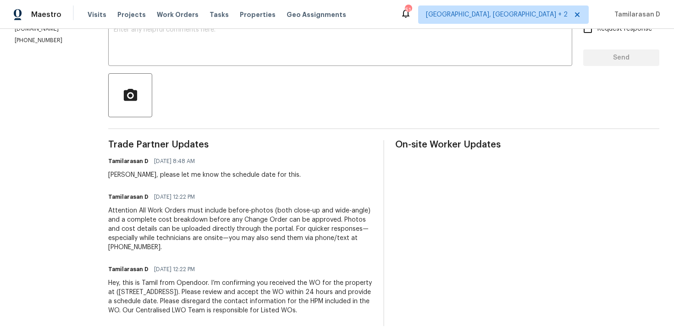
scroll to position [170, 0]
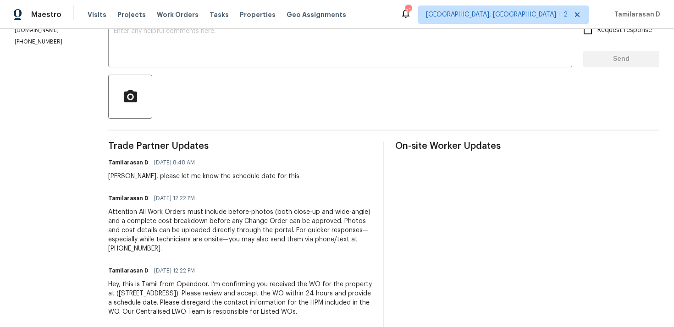
click at [239, 170] on div "Tamilarasan D [DATE] 8:48 AM [PERSON_NAME], please let me know the schedule dat…" at bounding box center [204, 168] width 193 height 25
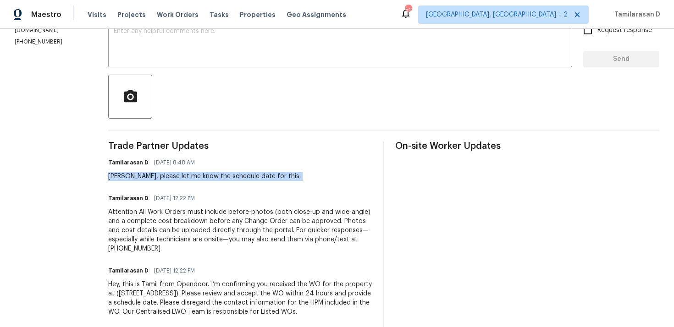
click at [215, 162] on div "Tamilarasan D [DATE] 8:48 AM" at bounding box center [204, 162] width 193 height 13
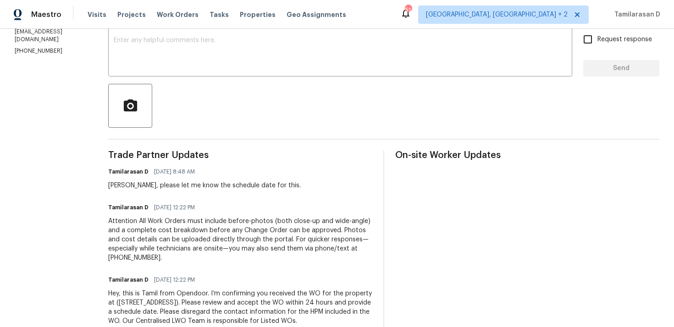
scroll to position [0, 0]
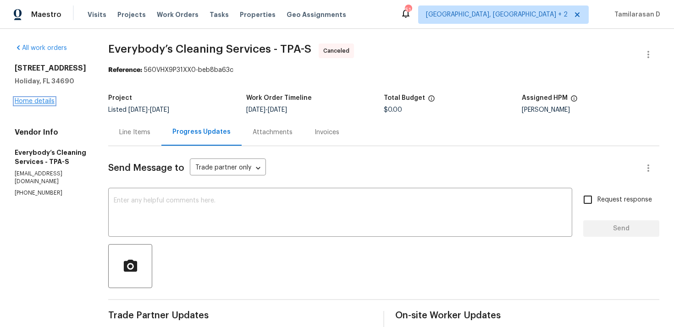
click at [39, 100] on link "Home details" at bounding box center [35, 101] width 40 height 6
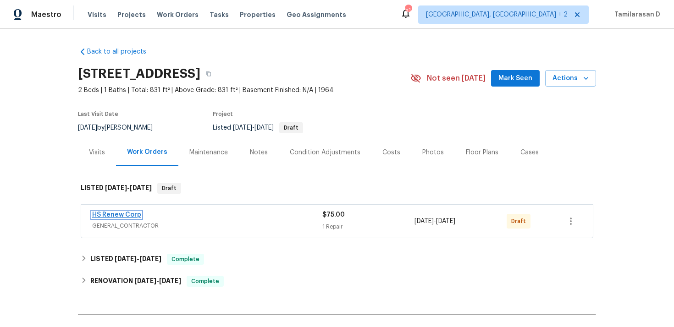
click at [128, 216] on link "HS Renew Corp" at bounding box center [116, 215] width 49 height 6
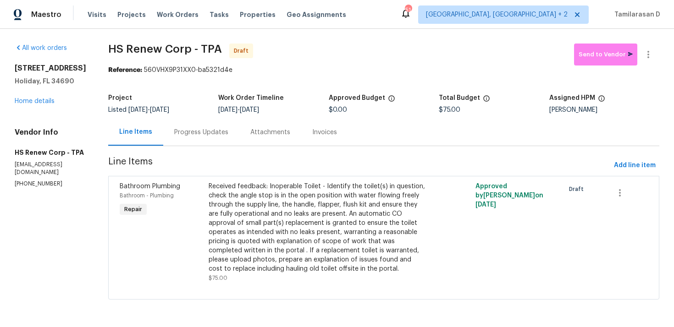
click at [200, 144] on div "Progress Updates" at bounding box center [201, 132] width 76 height 27
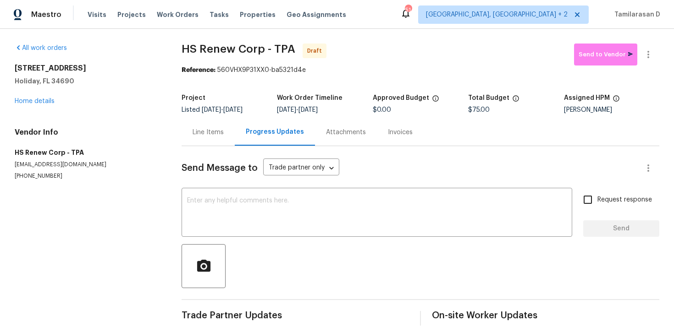
click at [205, 137] on div "Line Items" at bounding box center [208, 132] width 53 height 27
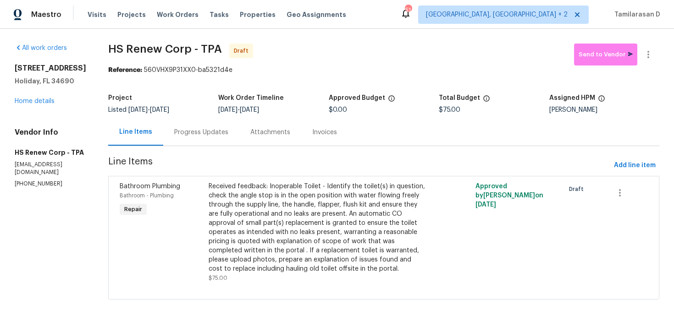
click at [188, 133] on div "Progress Updates" at bounding box center [201, 132] width 54 height 9
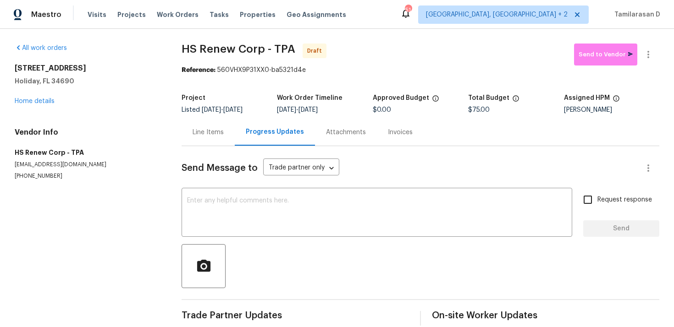
scroll to position [13, 0]
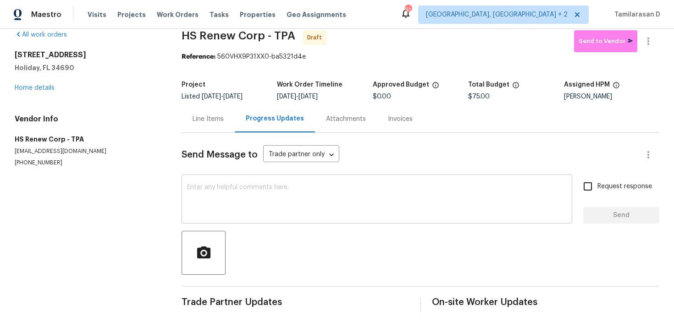
click at [214, 191] on textarea at bounding box center [377, 200] width 380 height 32
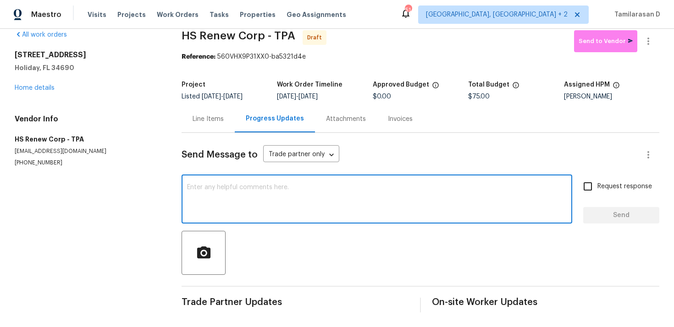
click at [196, 122] on div "Line Items" at bounding box center [208, 119] width 31 height 9
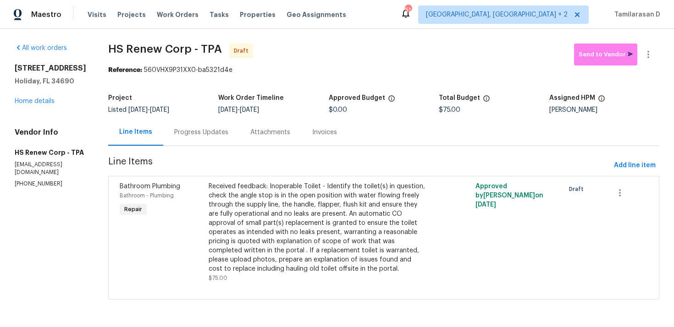
click at [185, 133] on div "Progress Updates" at bounding box center [201, 132] width 54 height 9
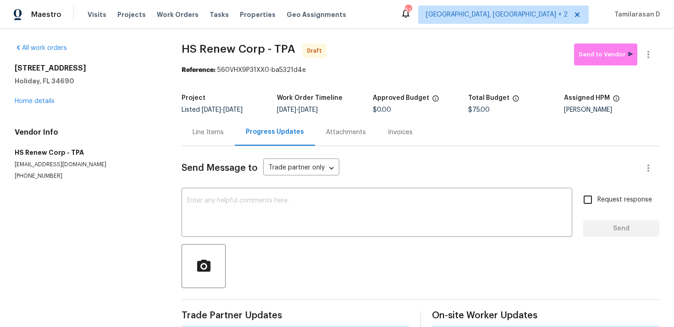
scroll to position [13, 0]
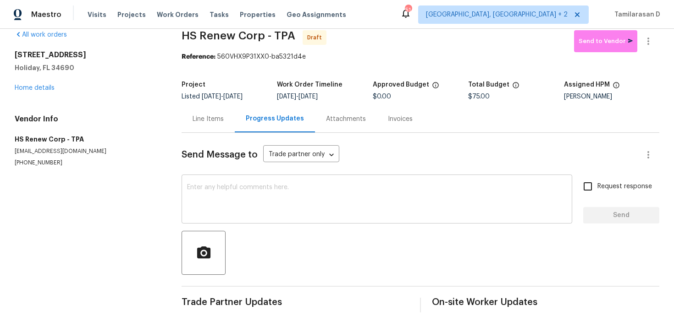
click at [207, 193] on textarea at bounding box center [377, 200] width 380 height 32
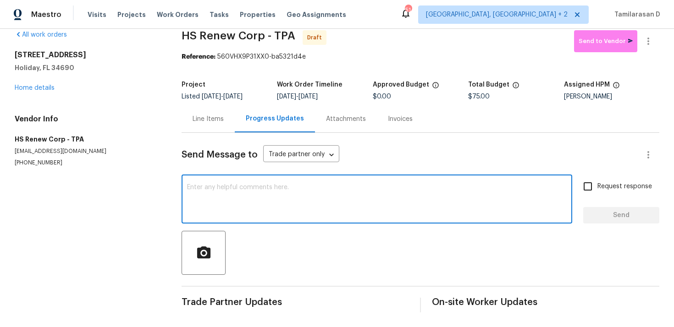
scroll to position [0, 0]
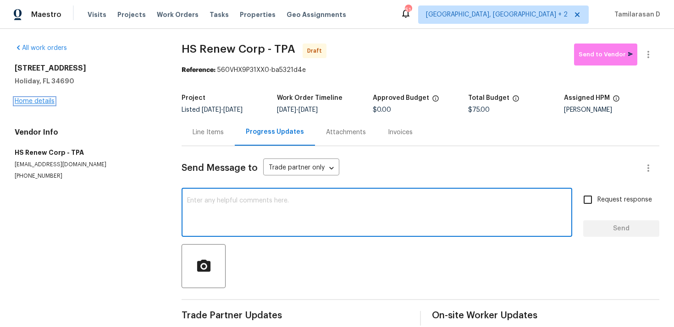
click at [42, 99] on link "Home details" at bounding box center [35, 101] width 40 height 6
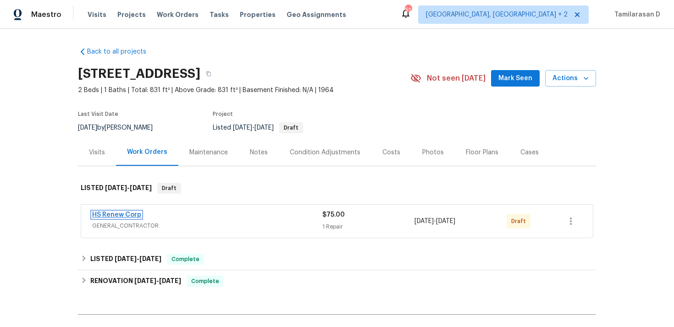
click at [122, 215] on link "HS Renew Corp" at bounding box center [116, 215] width 49 height 6
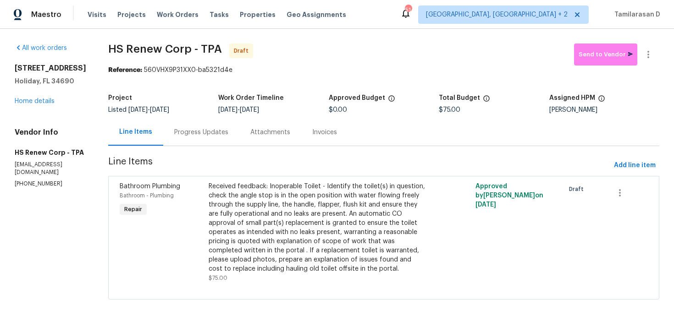
click at [270, 207] on div "Received feedback: Inoperable Toilet - Identify the toilet(s) in question, chec…" at bounding box center [317, 228] width 217 height 92
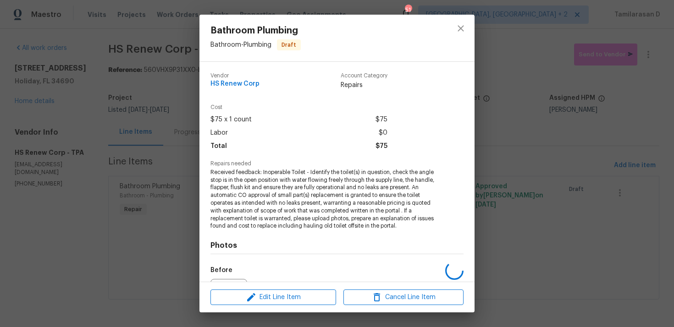
click at [263, 169] on span "Received feedback: Inoperable Toilet - Identify the toilet(s) in question, chec…" at bounding box center [325, 199] width 228 height 61
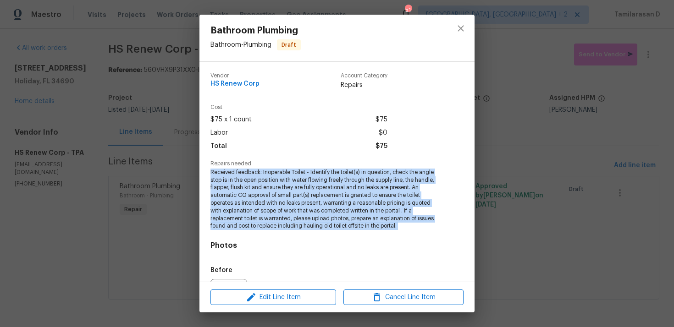
copy span "Received feedback: Inoperable Toilet - Identify the toilet(s) in question, chec…"
click at [161, 127] on div "Bathroom Plumbing Bathroom - Plumbing Draft Vendor HS Renew Corp Account Catego…" at bounding box center [337, 163] width 674 height 327
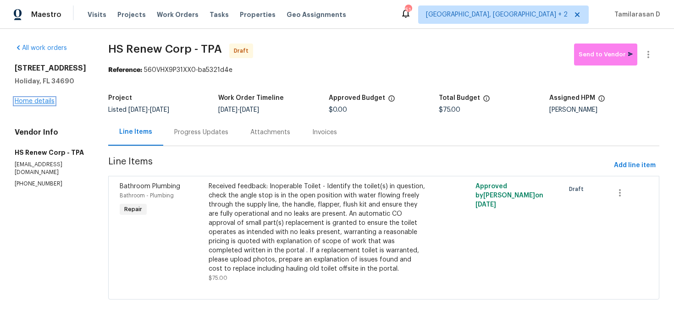
click at [35, 105] on link "Home details" at bounding box center [35, 101] width 40 height 6
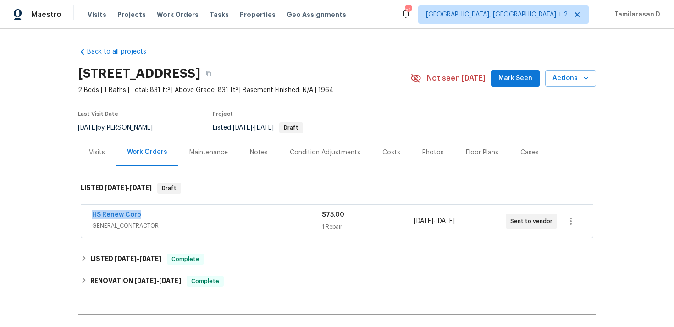
drag, startPoint x: 144, startPoint y: 215, endPoint x: 91, endPoint y: 214, distance: 52.3
click at [91, 214] on div "HS Renew Corp GENERAL_CONTRACTOR $75.00 1 Repair 9/30/2025 - 10/1/2025 Sent to …" at bounding box center [337, 221] width 512 height 33
copy link "HS Renew Corp"
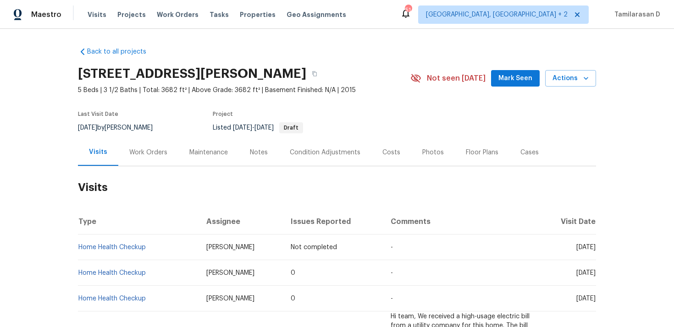
click at [135, 151] on div "Work Orders" at bounding box center [148, 152] width 38 height 9
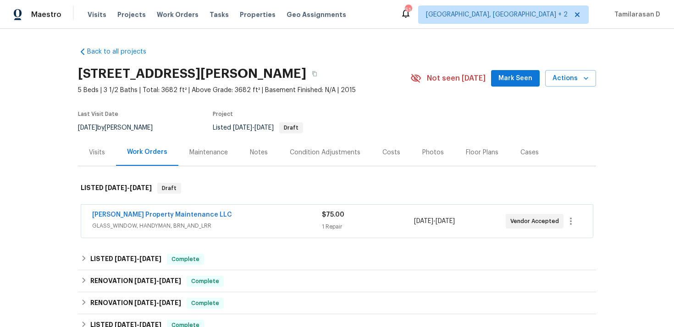
scroll to position [23, 0]
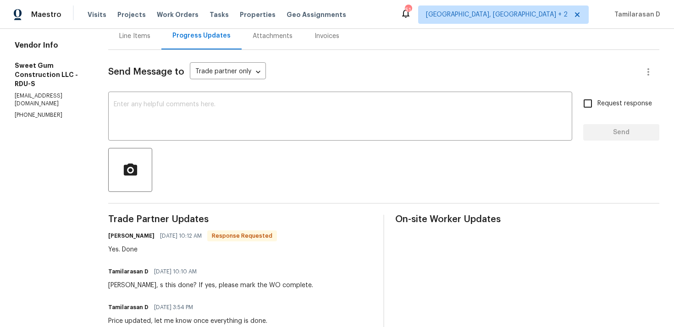
scroll to position [131, 0]
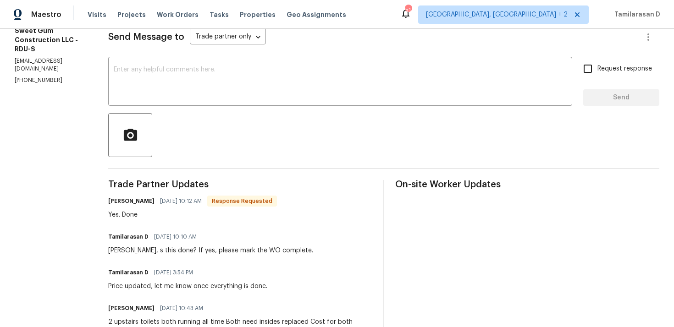
click at [161, 214] on div "Yes. Done" at bounding box center [192, 215] width 169 height 9
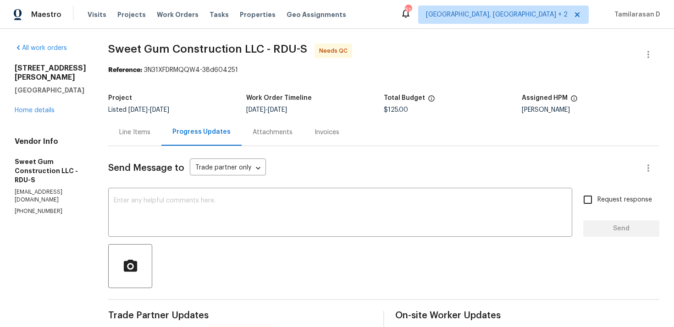
click at [157, 128] on div "Line Items" at bounding box center [134, 132] width 53 height 27
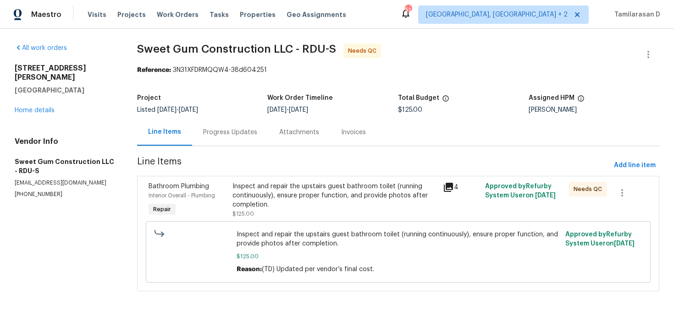
click at [301, 223] on div "Inspect and repair the upstairs guest bathroom toilet (running continuously), e…" at bounding box center [398, 252] width 505 height 61
click at [302, 211] on div "Inspect and repair the upstairs guest bathroom toilet (running continuously), e…" at bounding box center [335, 200] width 205 height 37
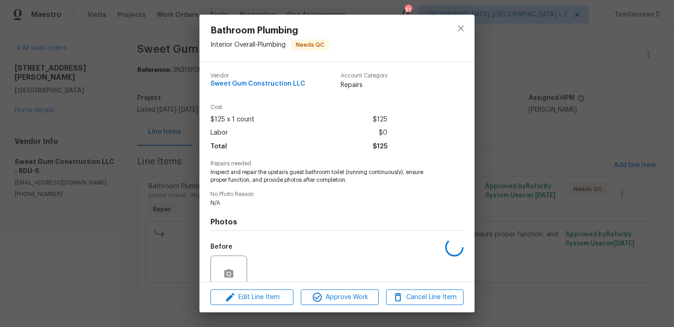
scroll to position [79, 0]
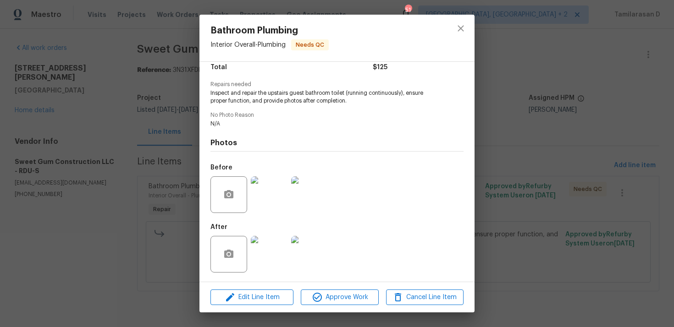
click at [205, 177] on div "Vendor Sweet Gum Construction LLC Account Category Repairs Cost $125 x 1 count …" at bounding box center [337, 172] width 275 height 220
click at [135, 32] on div "Bathroom Plumbing Interior Overall - Plumbing Needs QC Vendor Sweet Gum Constru…" at bounding box center [337, 163] width 674 height 327
